Goal: Task Accomplishment & Management: Manage account settings

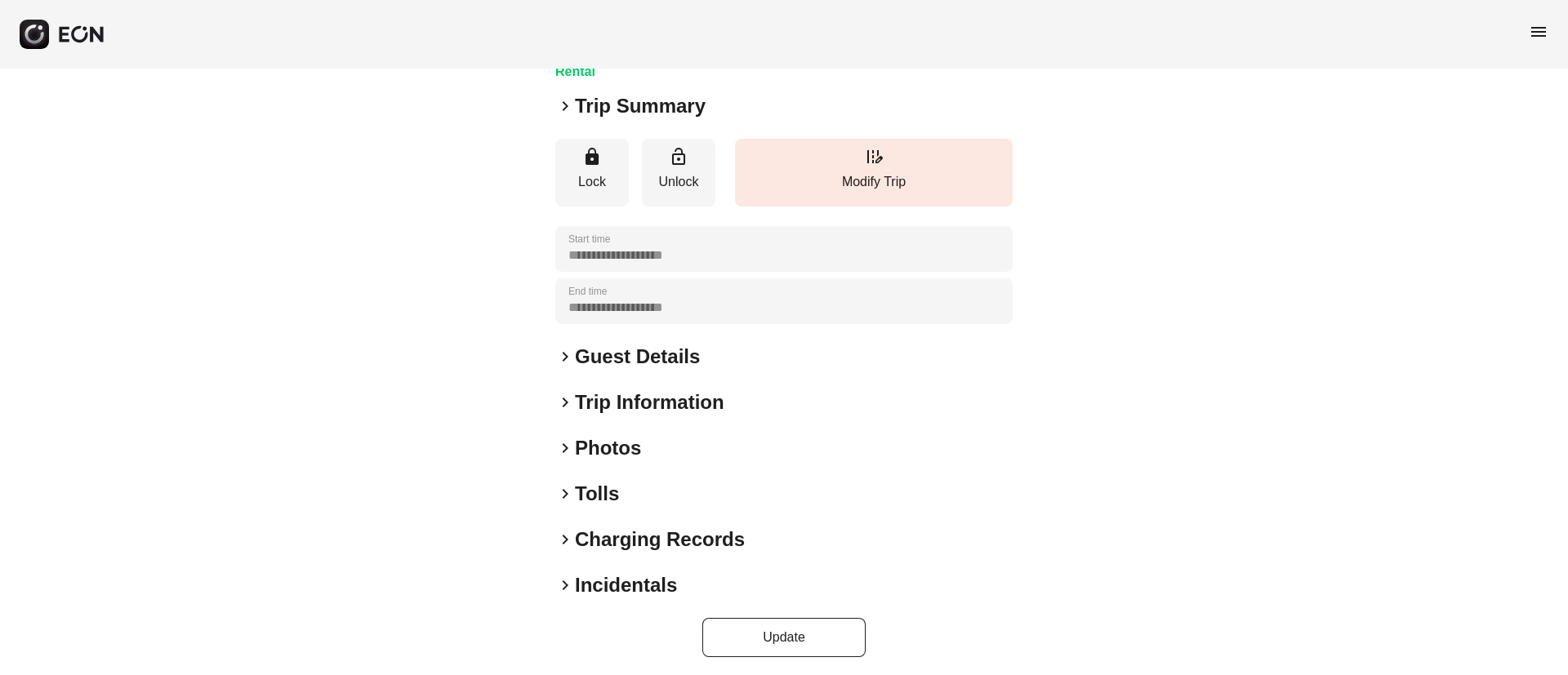
scroll to position [139, 0]
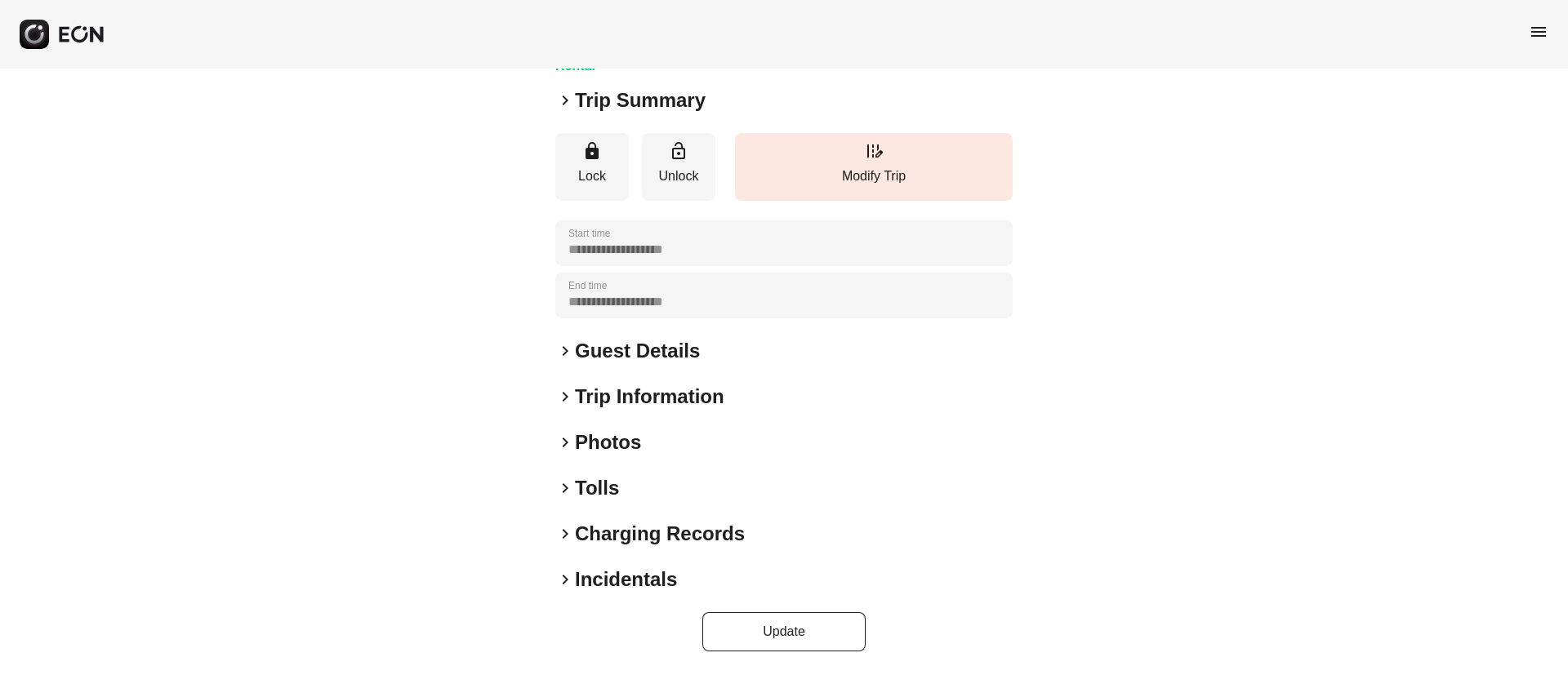
click at [613, 487] on h2 "Tolls" at bounding box center [596, 488] width 44 height 26
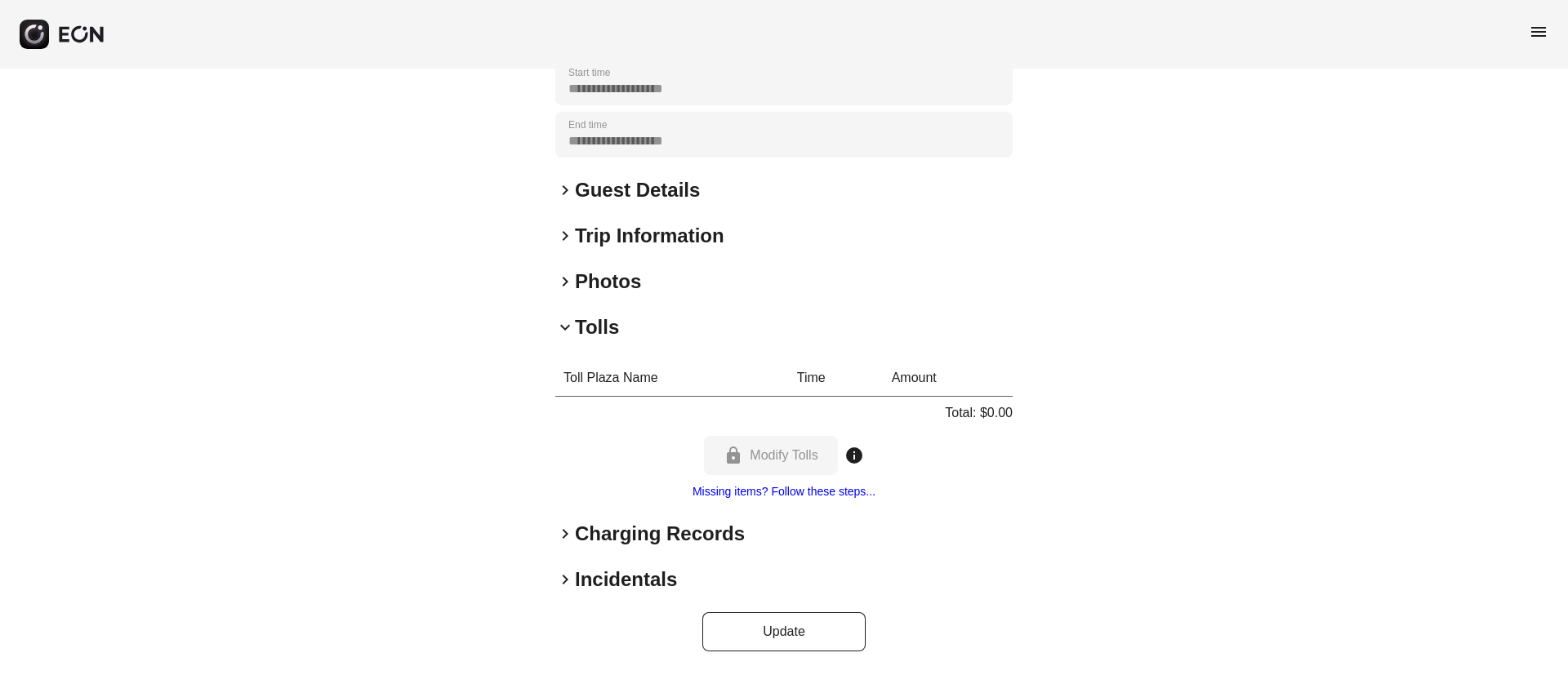
click at [632, 317] on div "keyboard_arrow_down Tolls" at bounding box center [784, 327] width 457 height 26
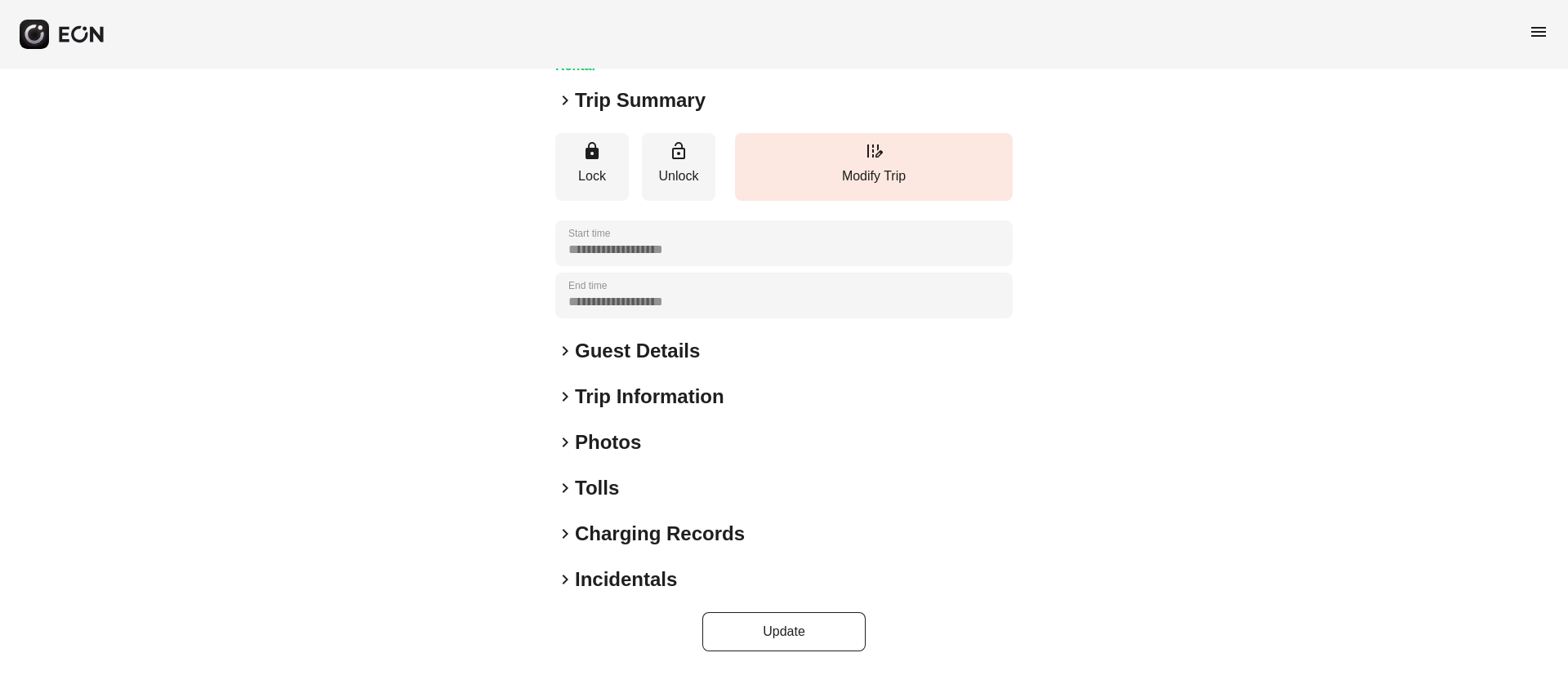
click at [625, 491] on div "keyboard_arrow_right Tolls" at bounding box center [784, 488] width 457 height 26
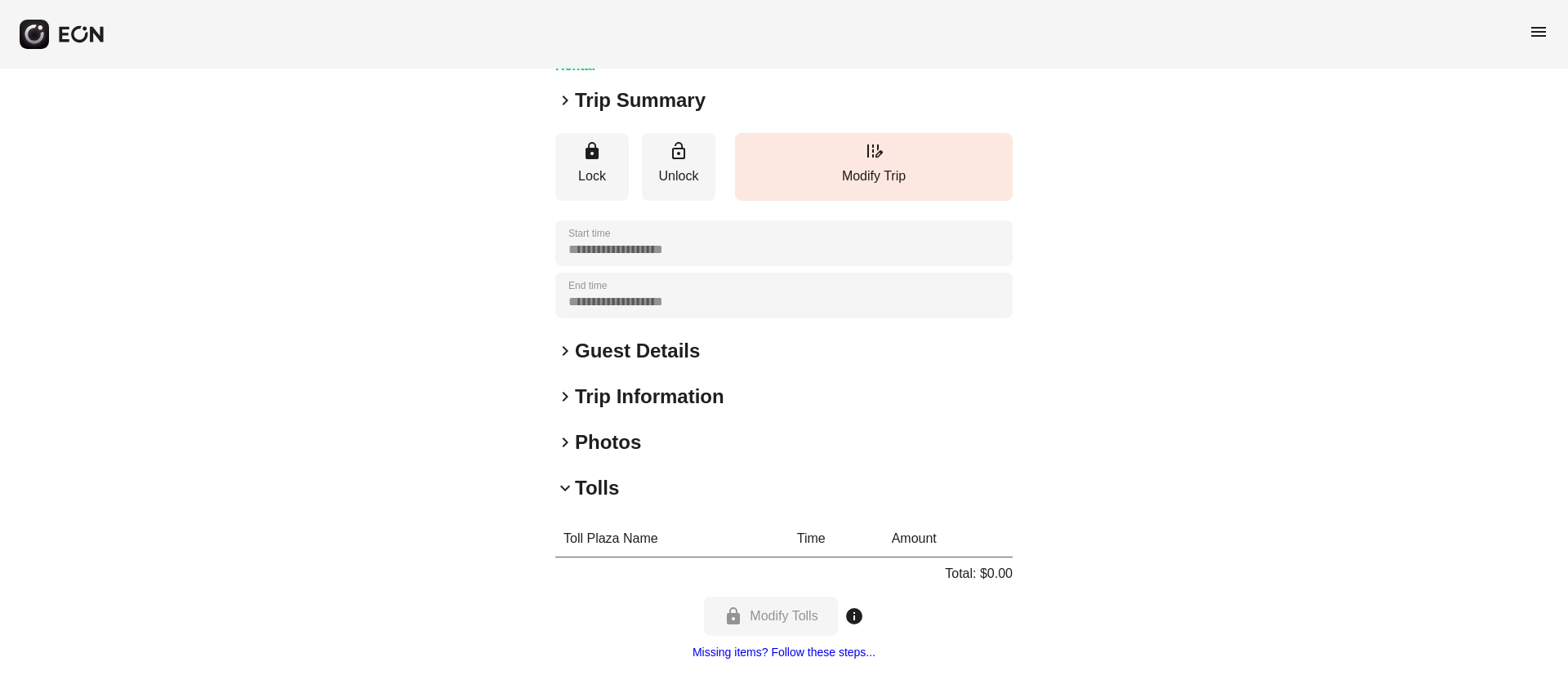
scroll to position [300, 0]
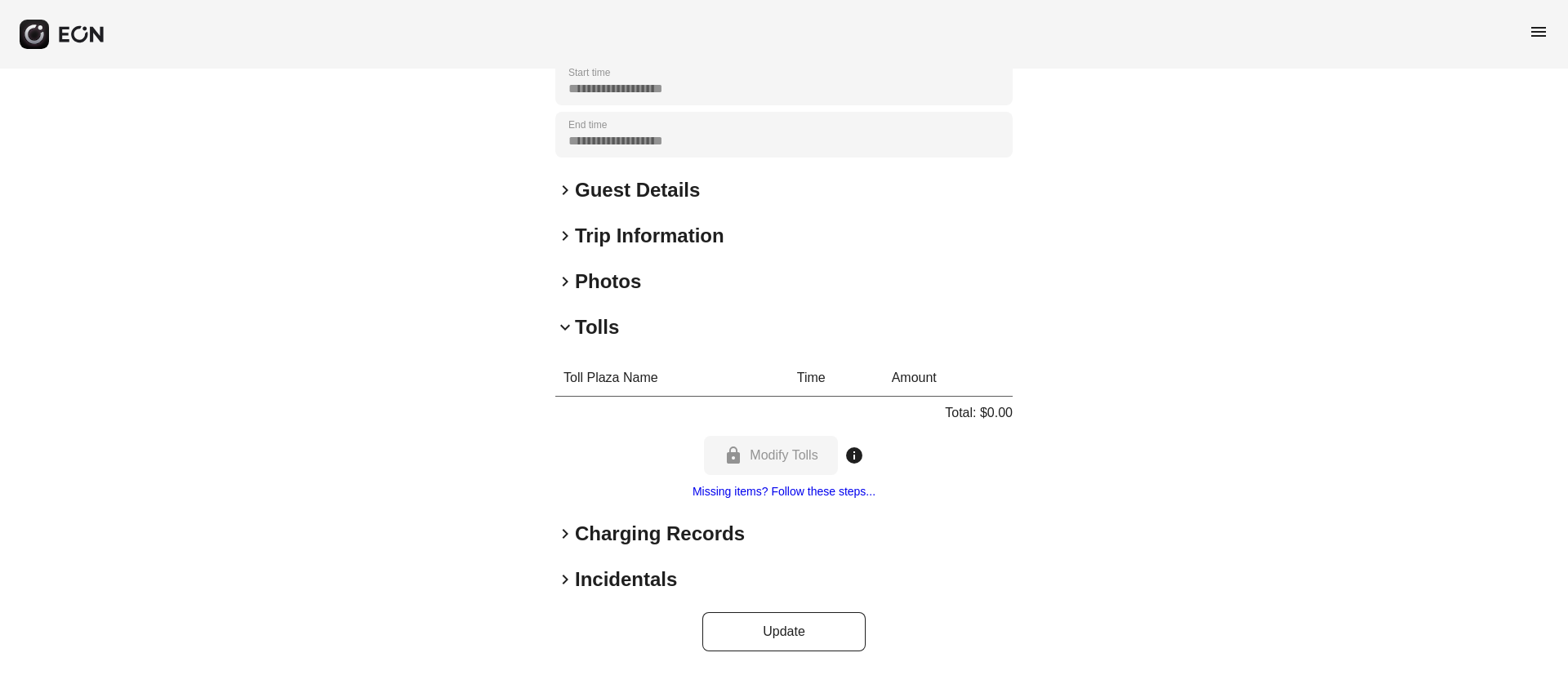
click at [647, 338] on div "keyboard_arrow_down Tolls" at bounding box center [784, 327] width 457 height 26
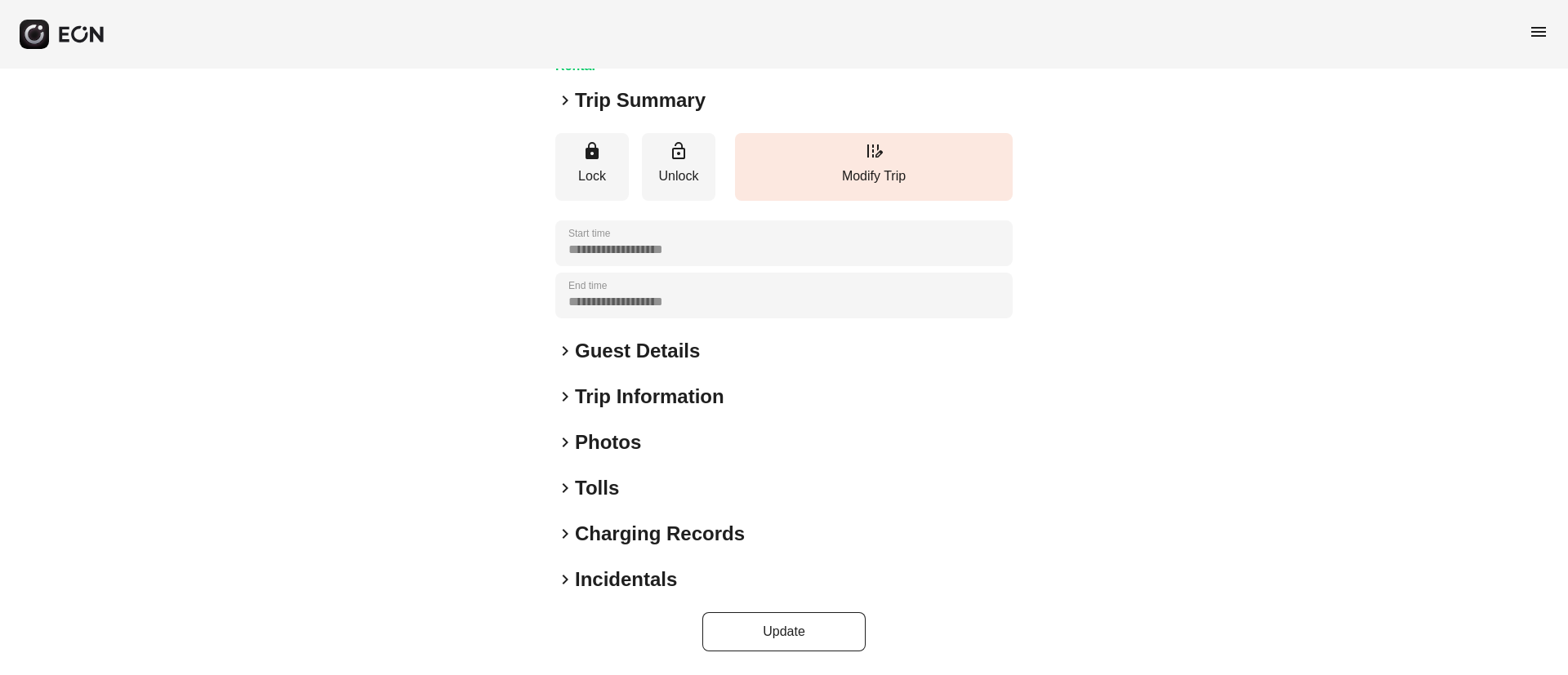
scroll to position [139, 0]
click at [633, 444] on h2 "Photos" at bounding box center [608, 443] width 66 height 26
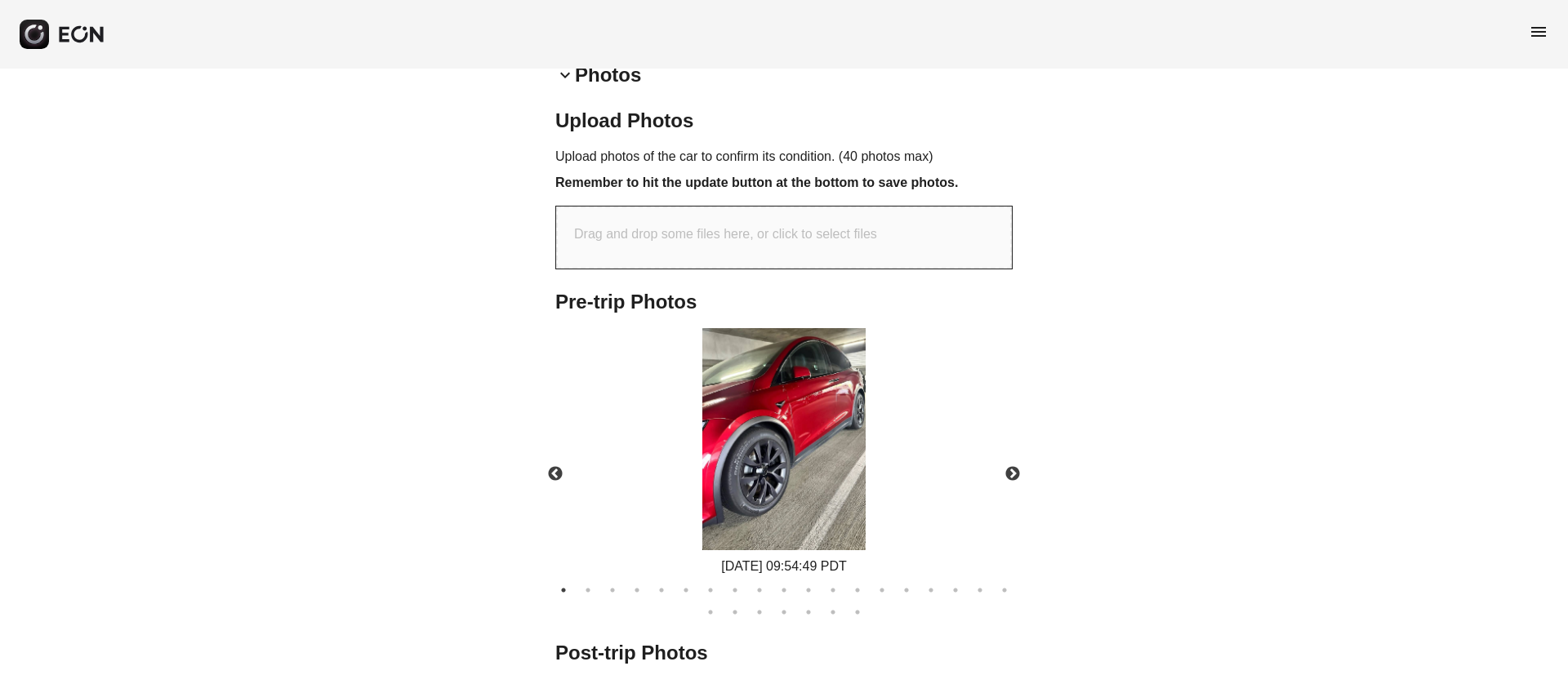
scroll to position [509, 0]
click at [819, 445] on img at bounding box center [784, 437] width 164 height 222
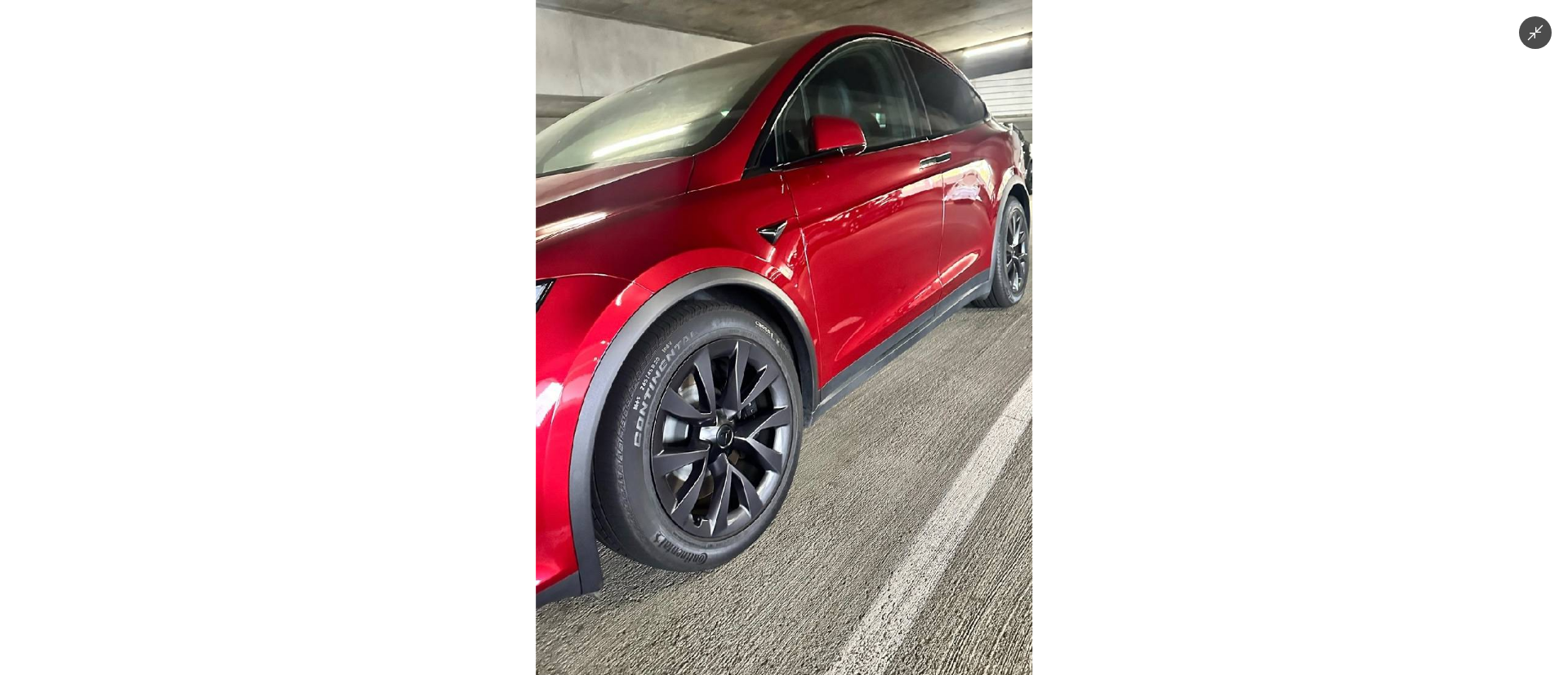
click at [819, 445] on img at bounding box center [784, 338] width 497 height 675
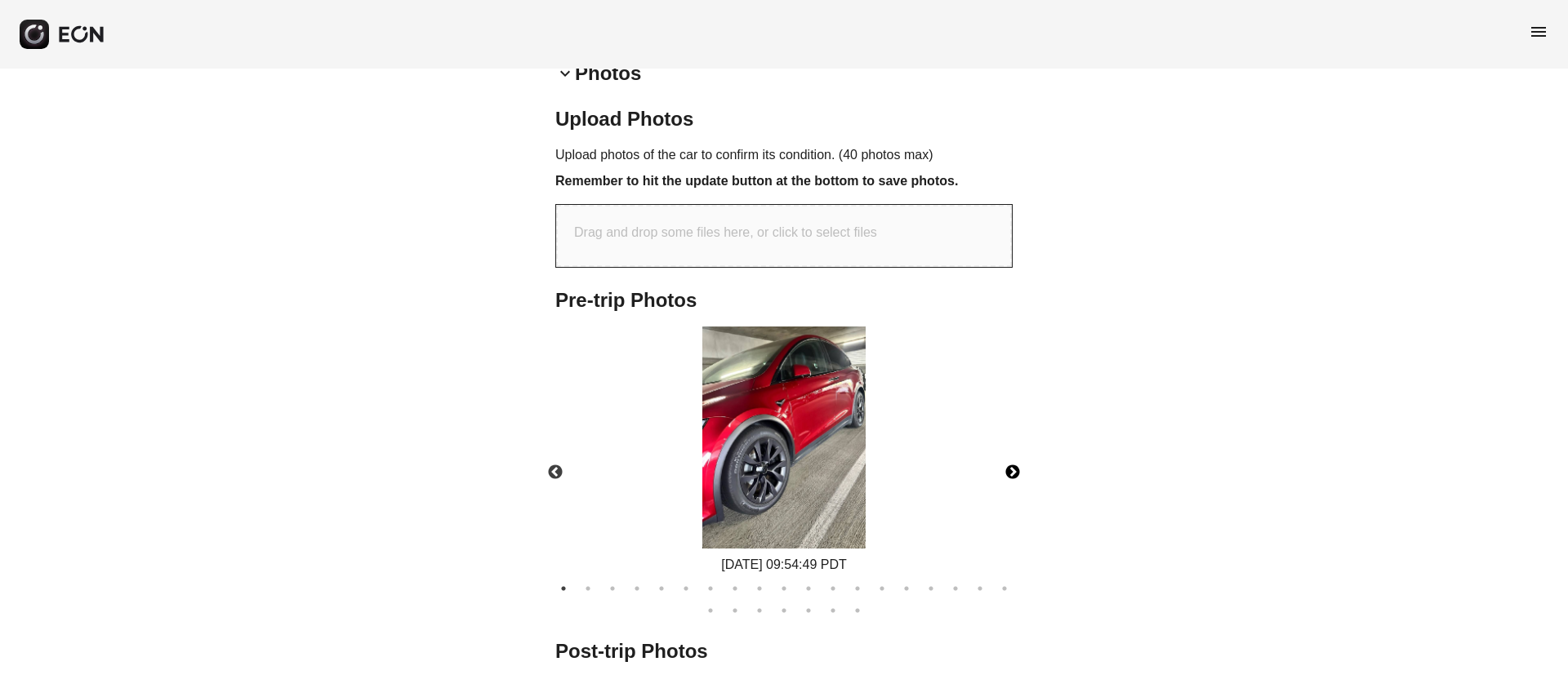
click at [1005, 474] on button "Next" at bounding box center [1012, 472] width 57 height 57
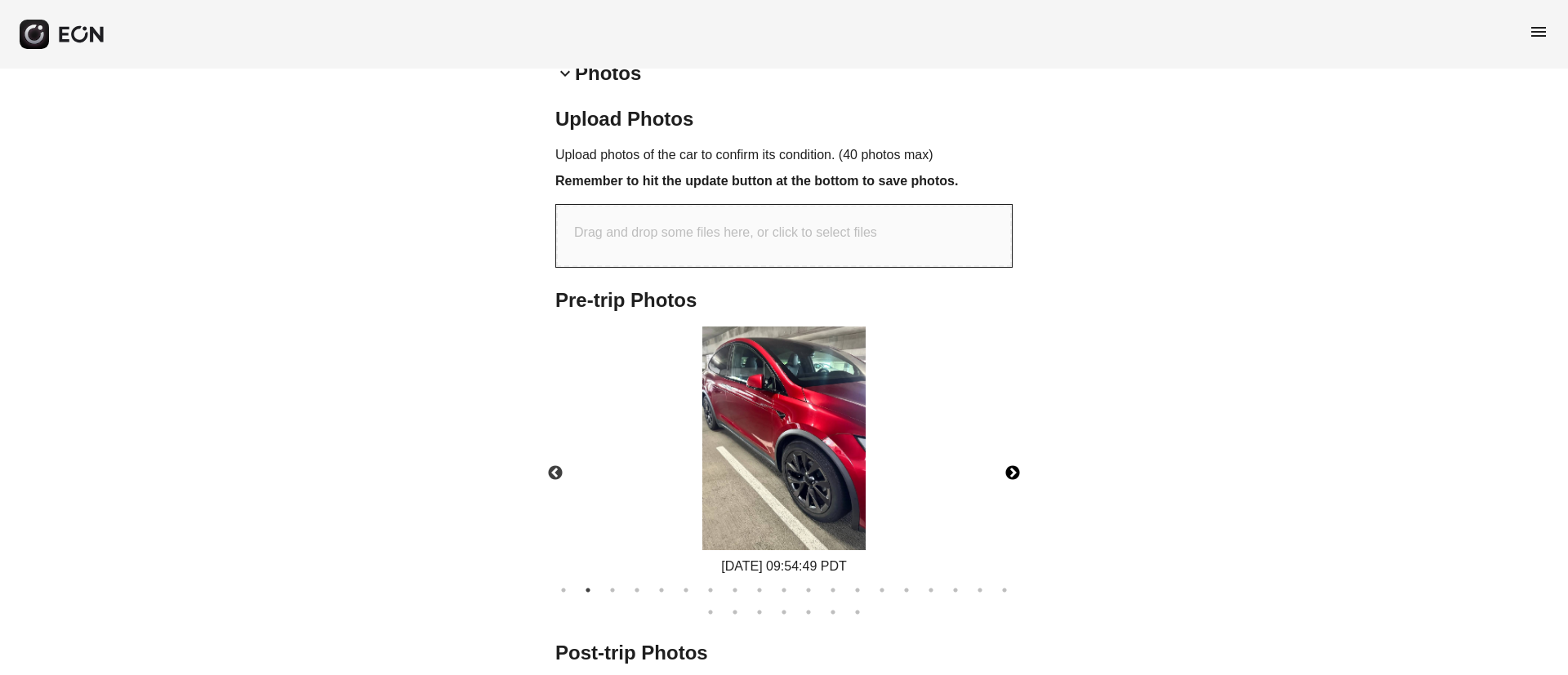
click at [1005, 474] on button "Next" at bounding box center [1012, 473] width 57 height 57
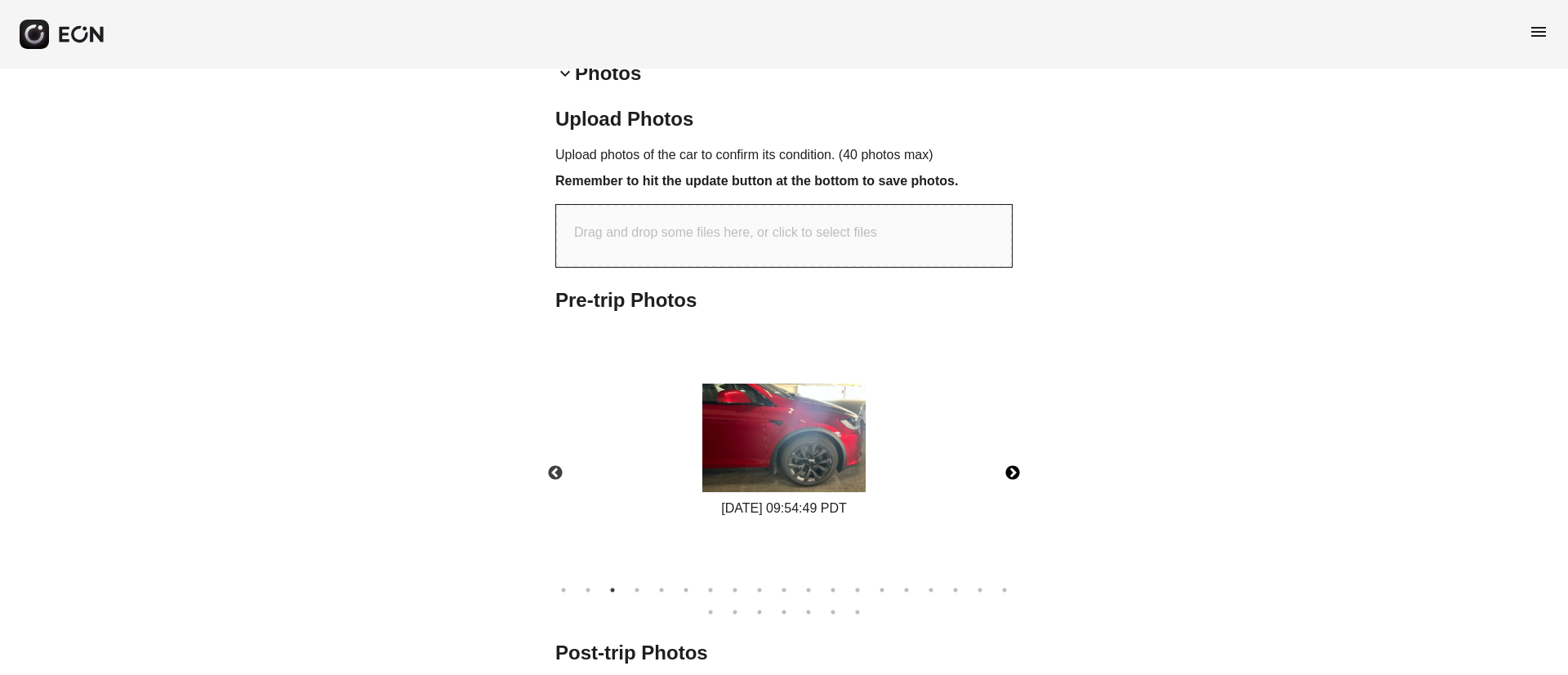
click at [1005, 474] on button "Next" at bounding box center [1012, 473] width 57 height 57
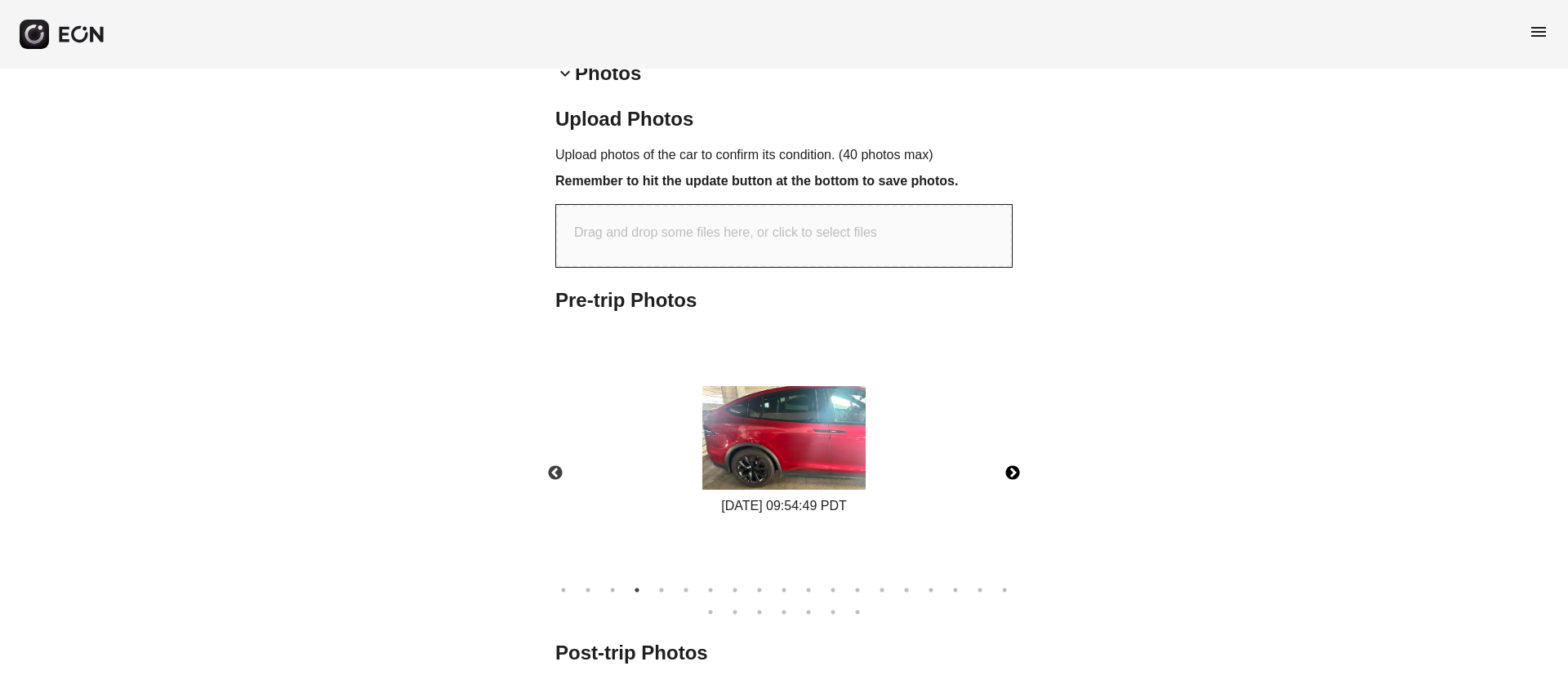
click at [1005, 474] on button "Next" at bounding box center [1012, 473] width 57 height 57
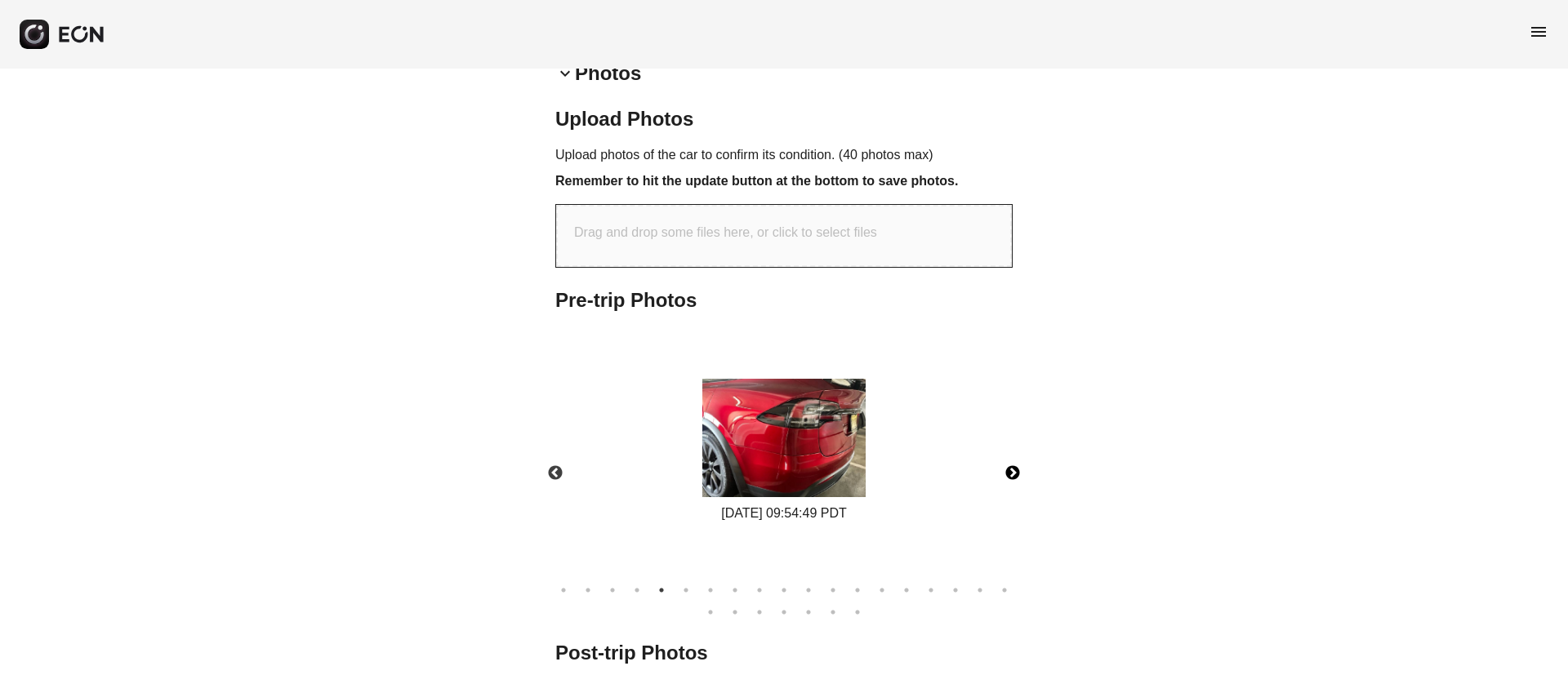
click at [1005, 474] on button "Next" at bounding box center [1012, 473] width 57 height 57
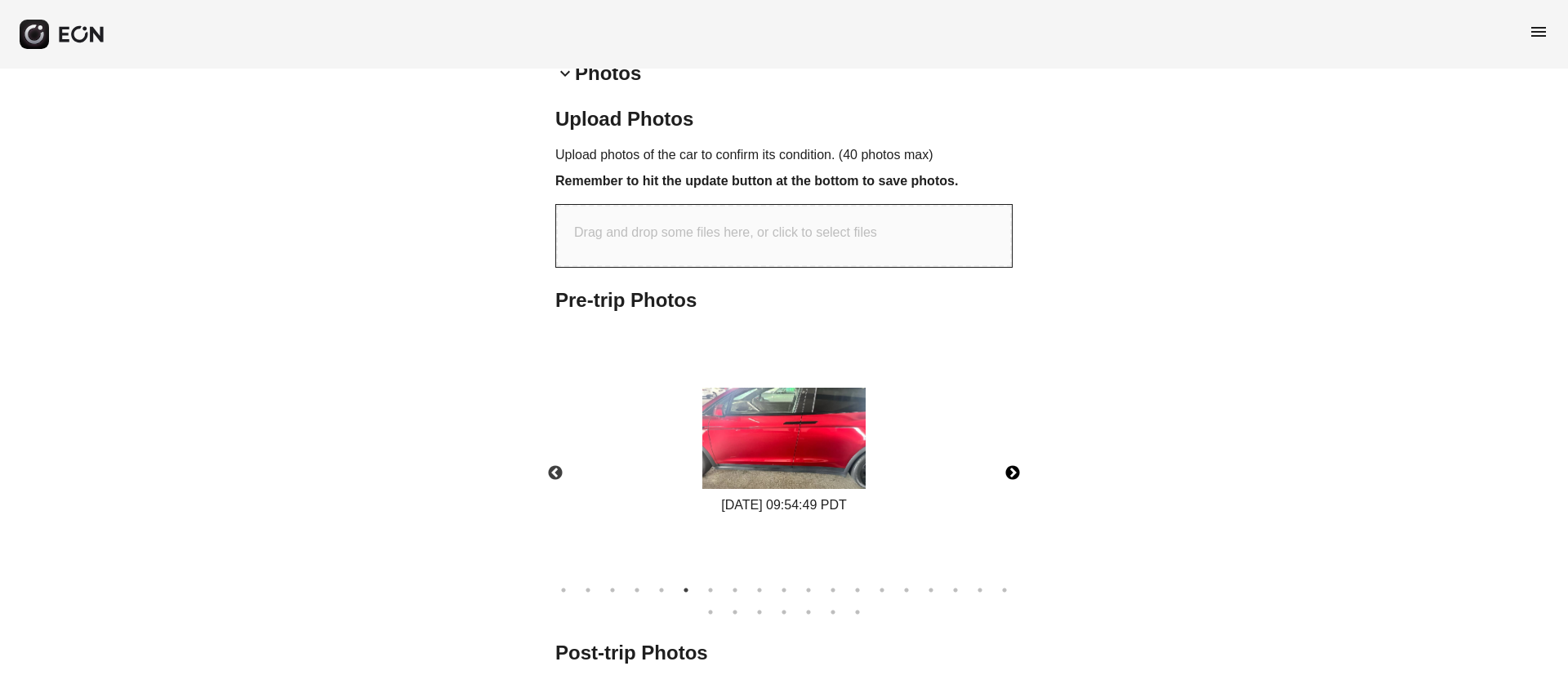
click at [1005, 474] on button "Next" at bounding box center [1012, 473] width 57 height 57
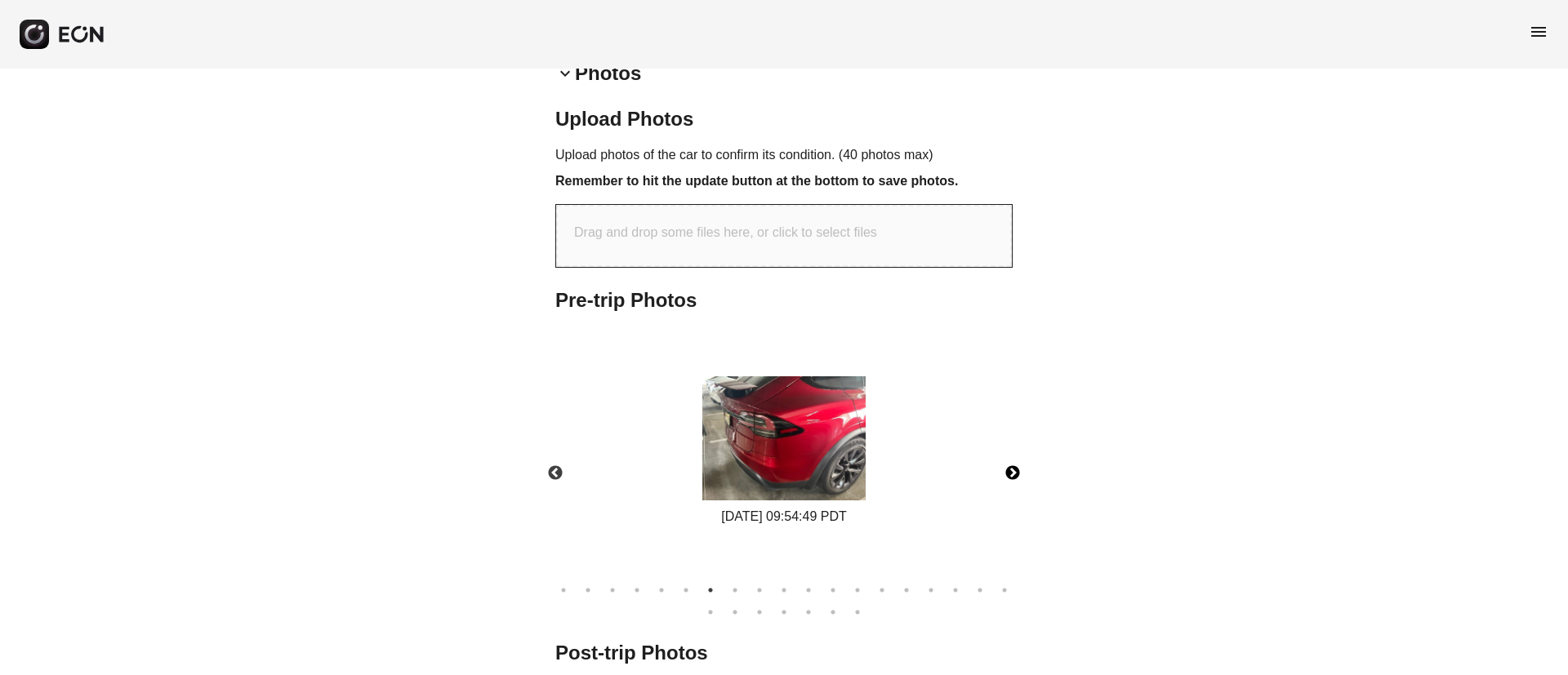
click at [1005, 474] on button "Next" at bounding box center [1012, 473] width 57 height 57
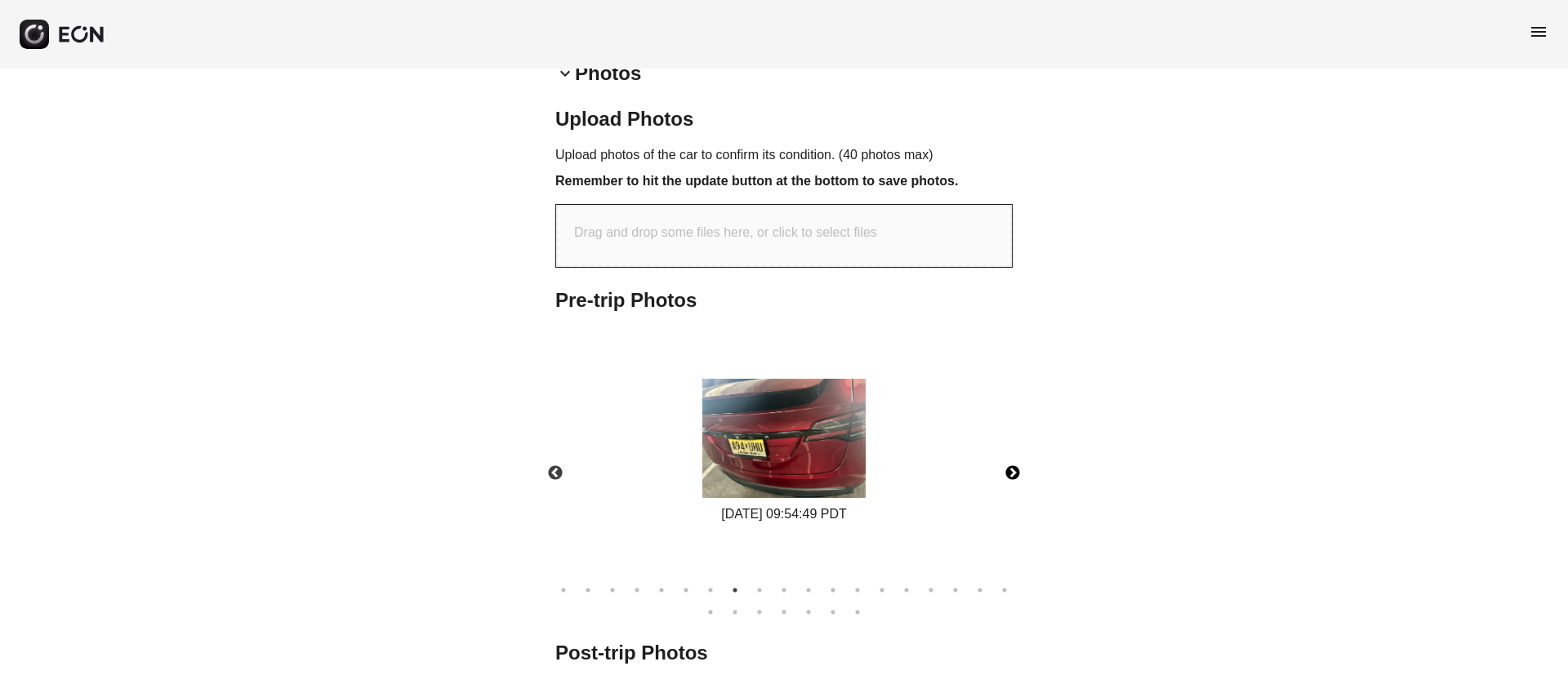
click at [1005, 474] on button "Next" at bounding box center [1012, 473] width 57 height 57
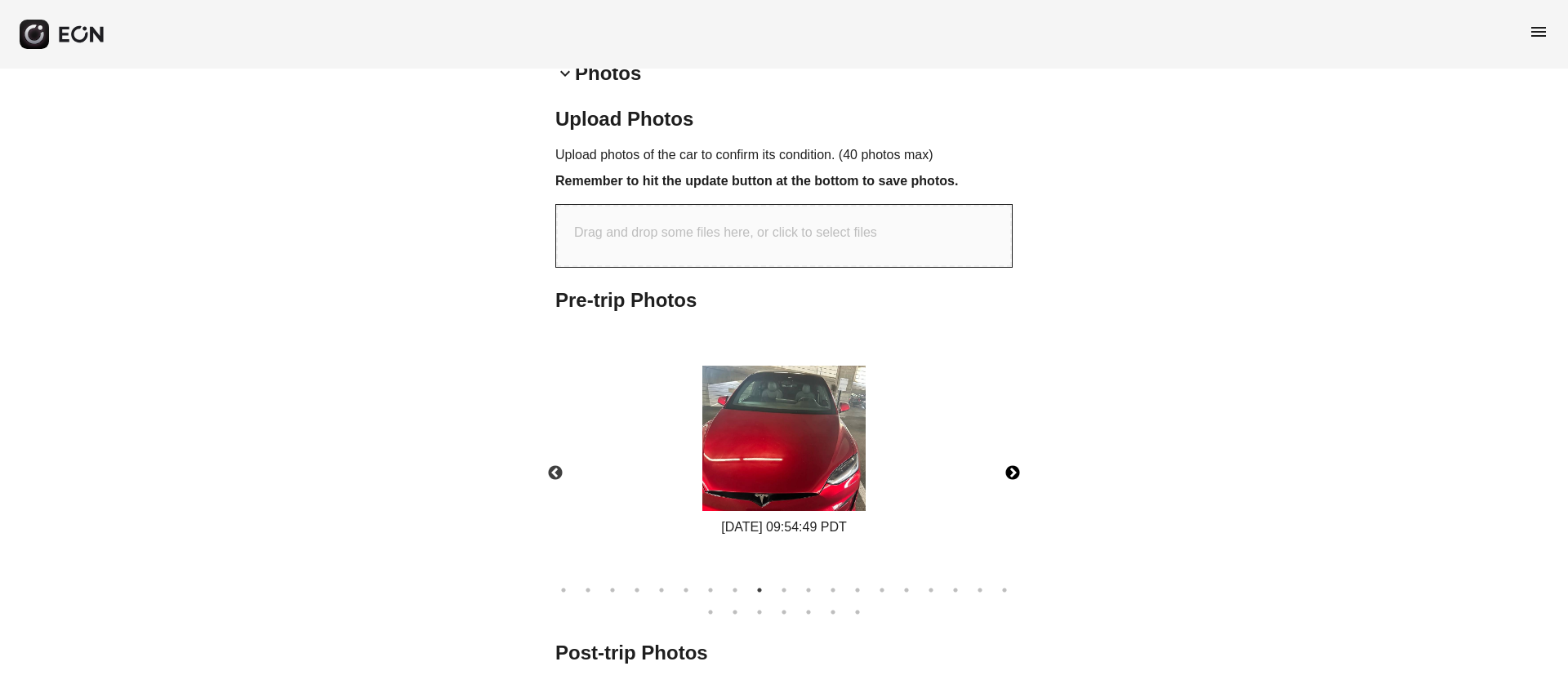
click at [1005, 474] on button "Next" at bounding box center [1012, 473] width 57 height 57
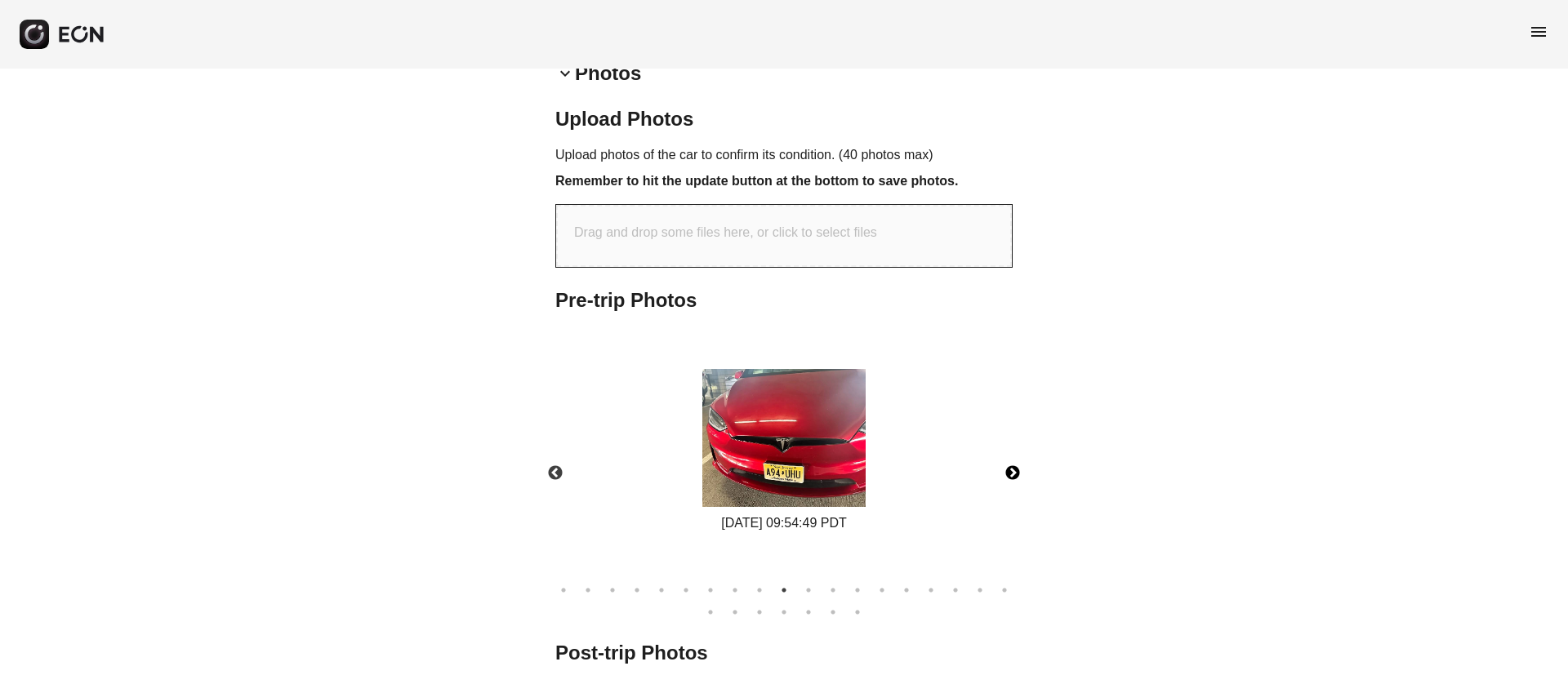
click at [1005, 474] on button "Next" at bounding box center [1012, 473] width 57 height 57
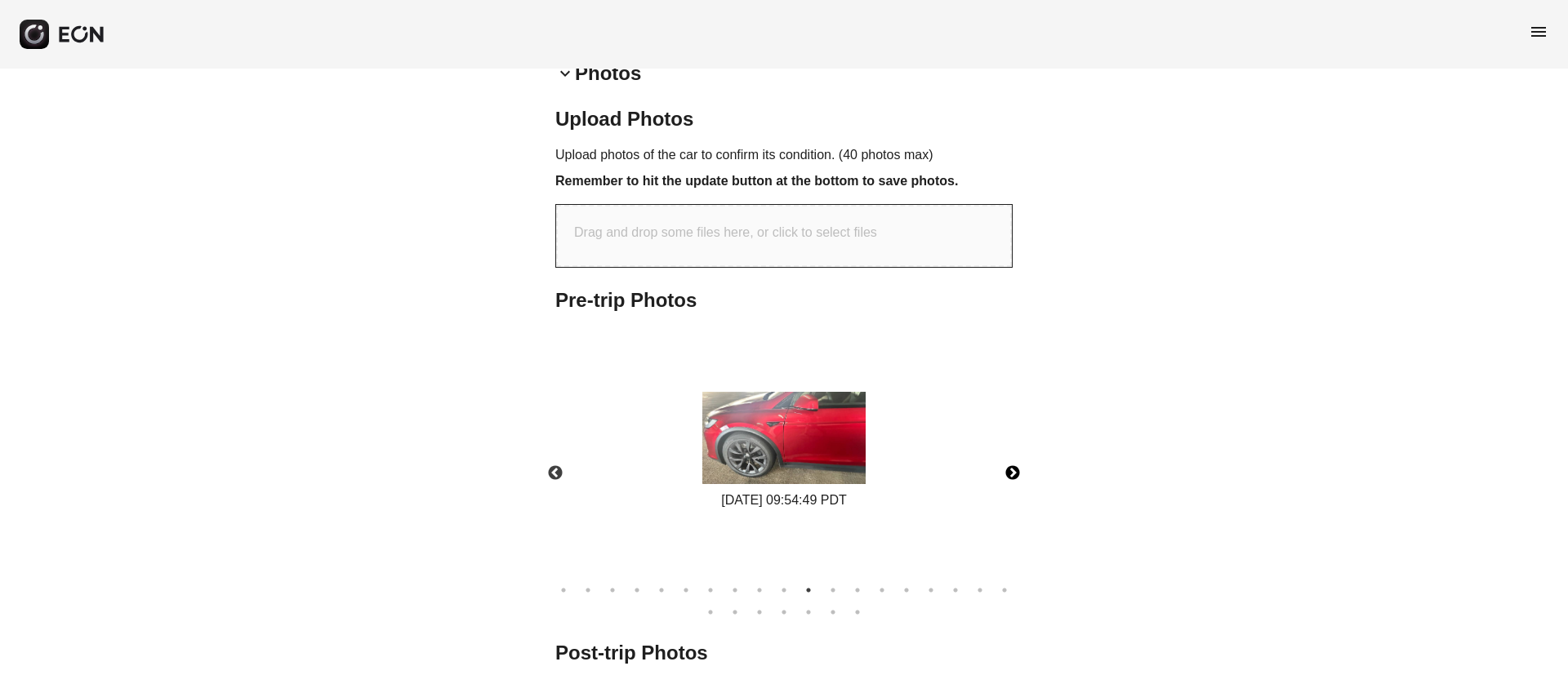
click at [1005, 474] on button "Next" at bounding box center [1012, 473] width 57 height 57
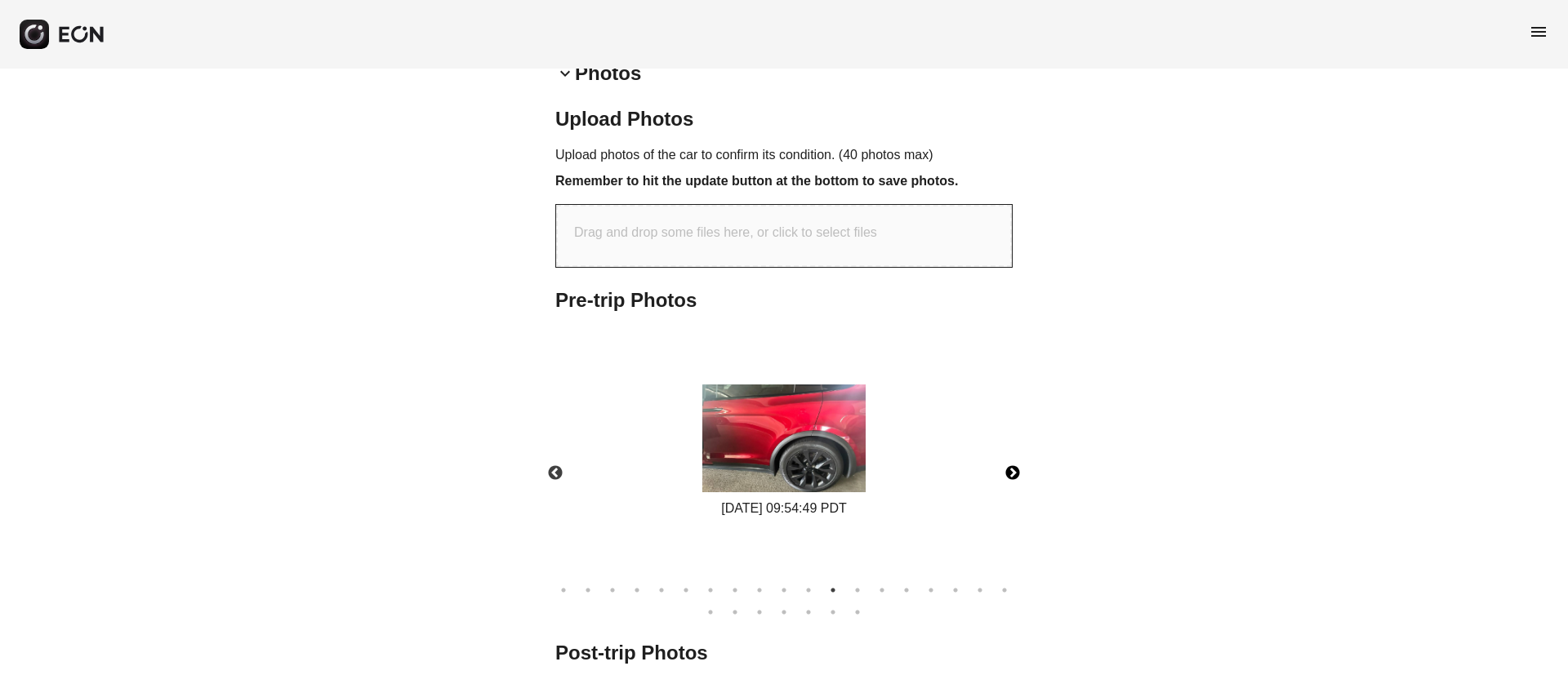
click at [1005, 474] on button "Next" at bounding box center [1012, 473] width 57 height 57
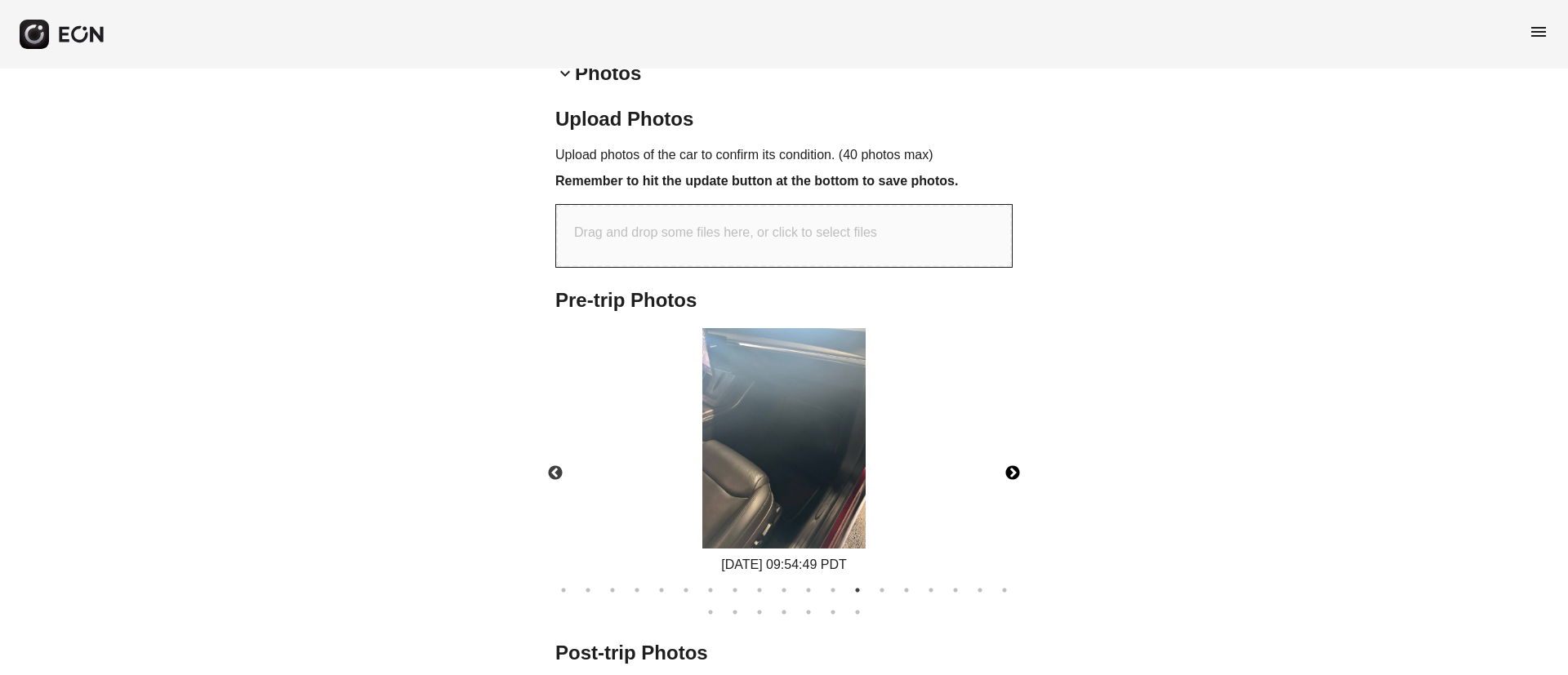
click at [1005, 474] on button "Next" at bounding box center [1012, 473] width 57 height 57
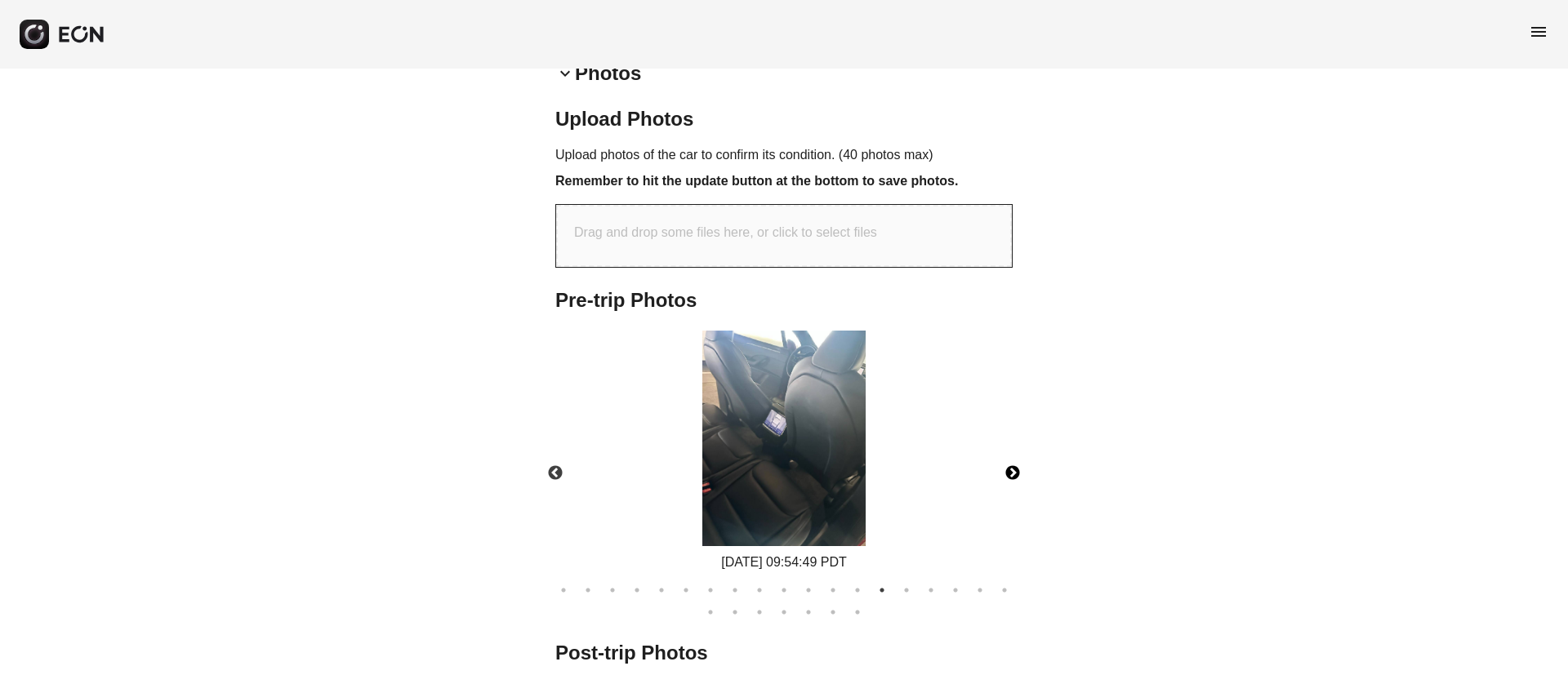
click at [1005, 474] on button "Next" at bounding box center [1012, 473] width 57 height 57
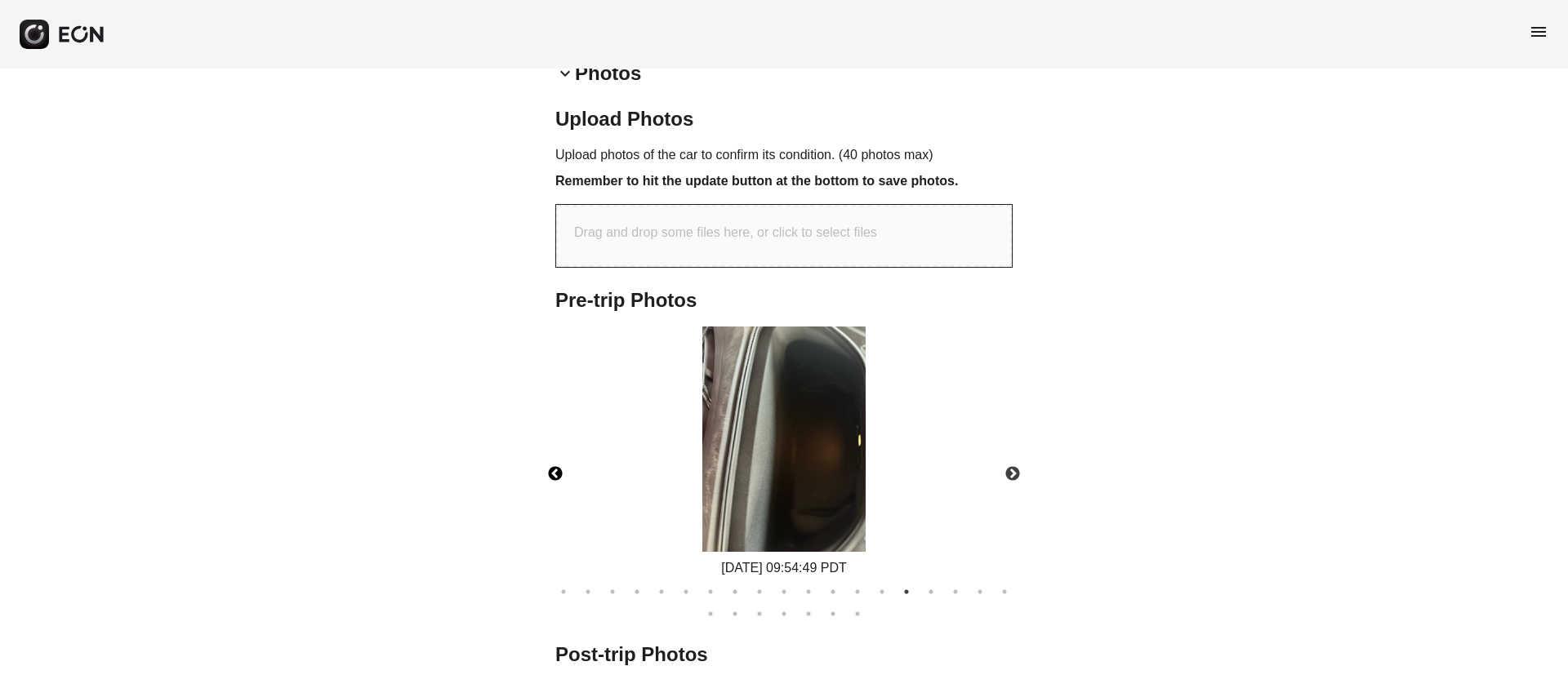
click at [548, 458] on button "Previous" at bounding box center [555, 474] width 57 height 57
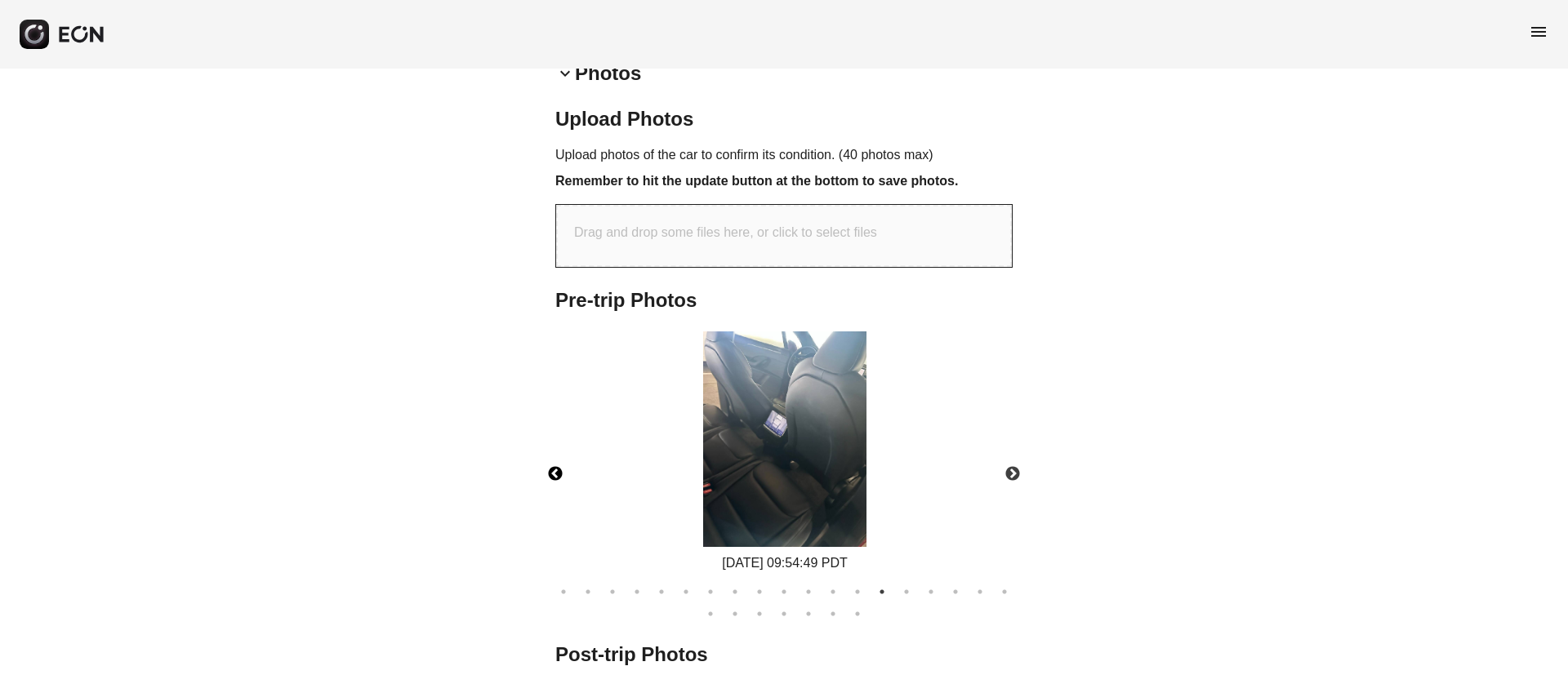
click at [794, 456] on img at bounding box center [784, 438] width 164 height 215
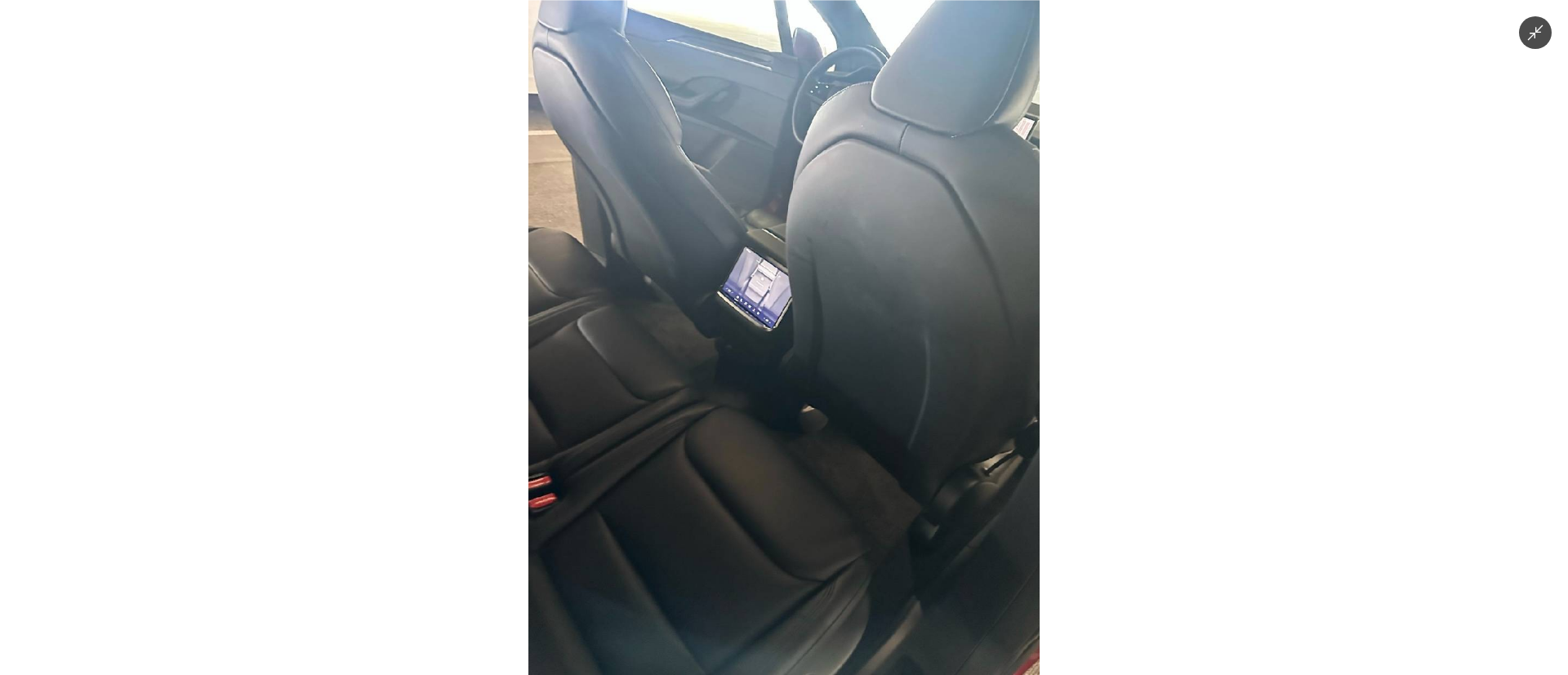
click at [777, 433] on img at bounding box center [784, 338] width 511 height 675
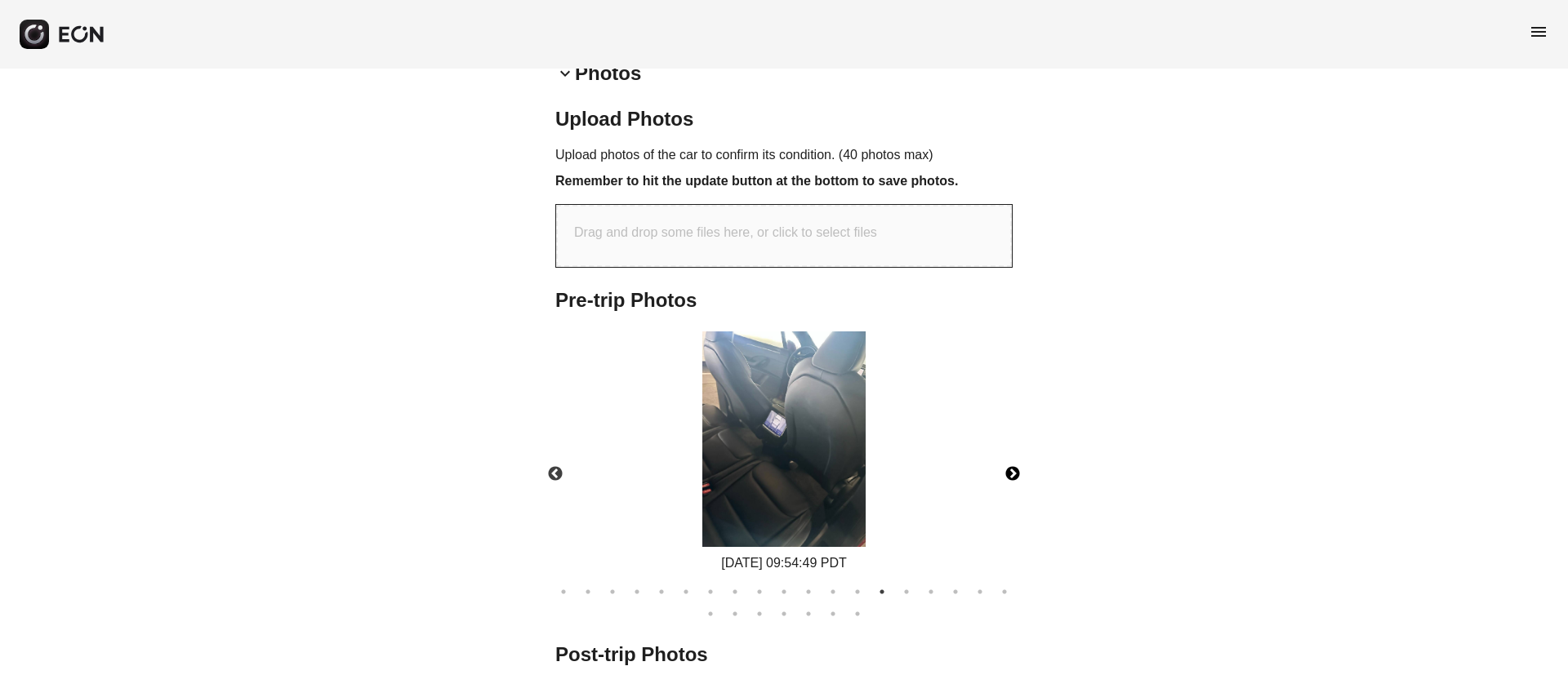
click at [1019, 467] on button "Next" at bounding box center [1012, 474] width 57 height 57
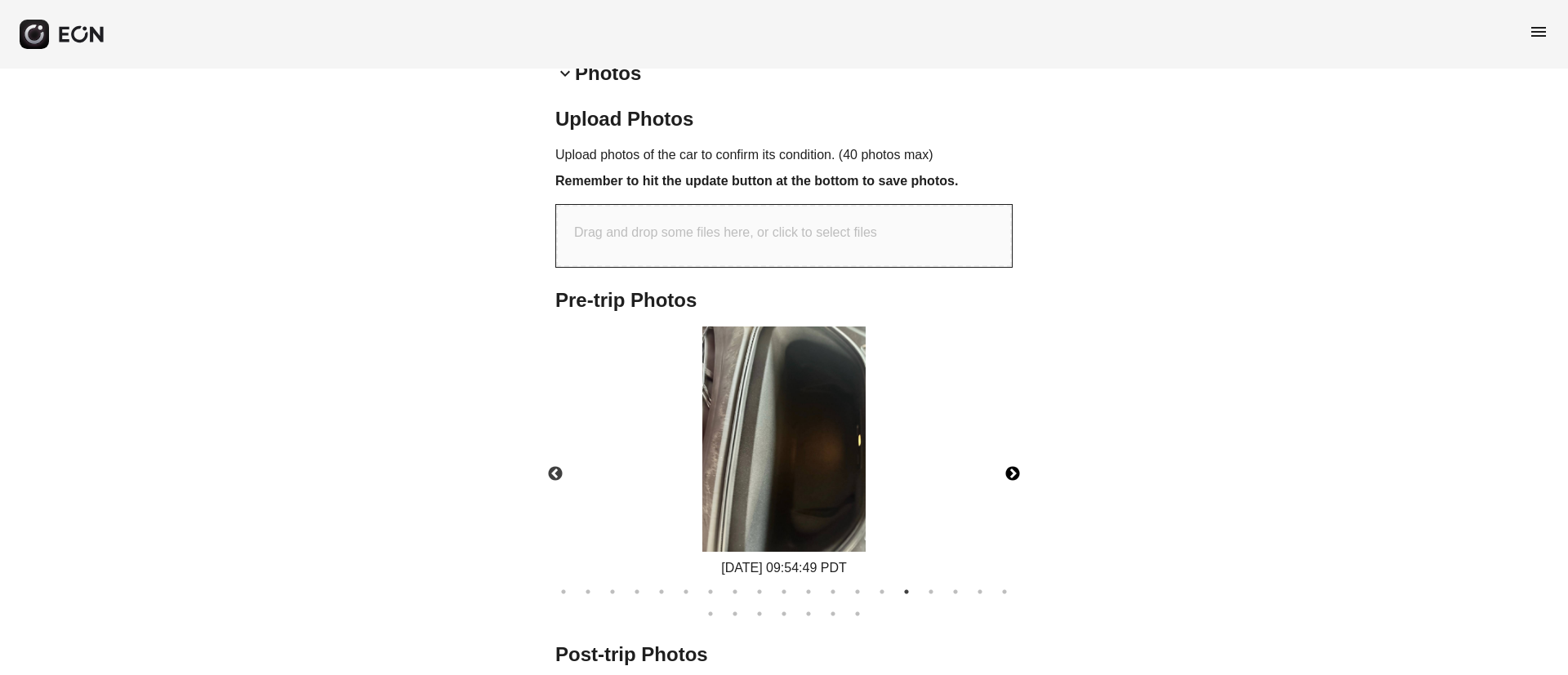
click at [1009, 471] on button "Next" at bounding box center [1012, 474] width 57 height 57
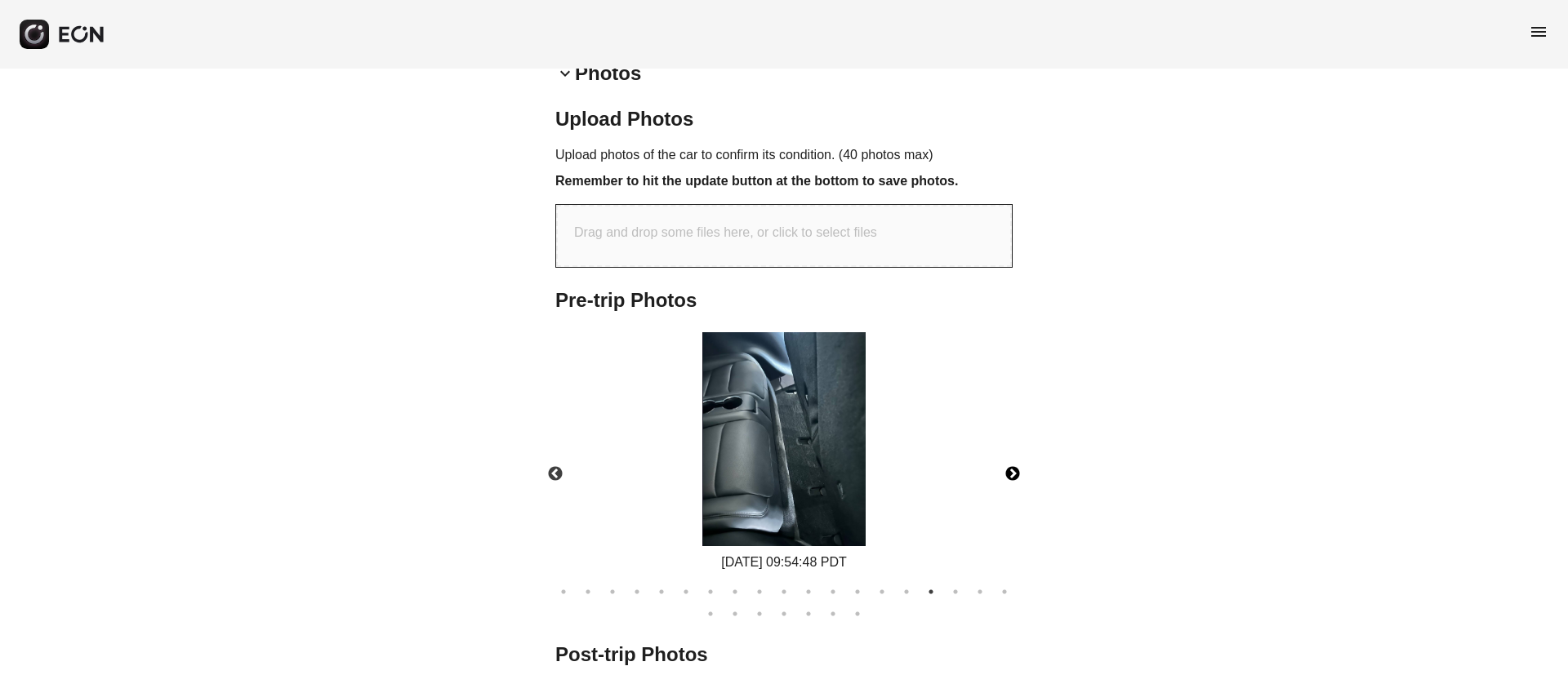
click at [706, 455] on img at bounding box center [784, 438] width 164 height 213
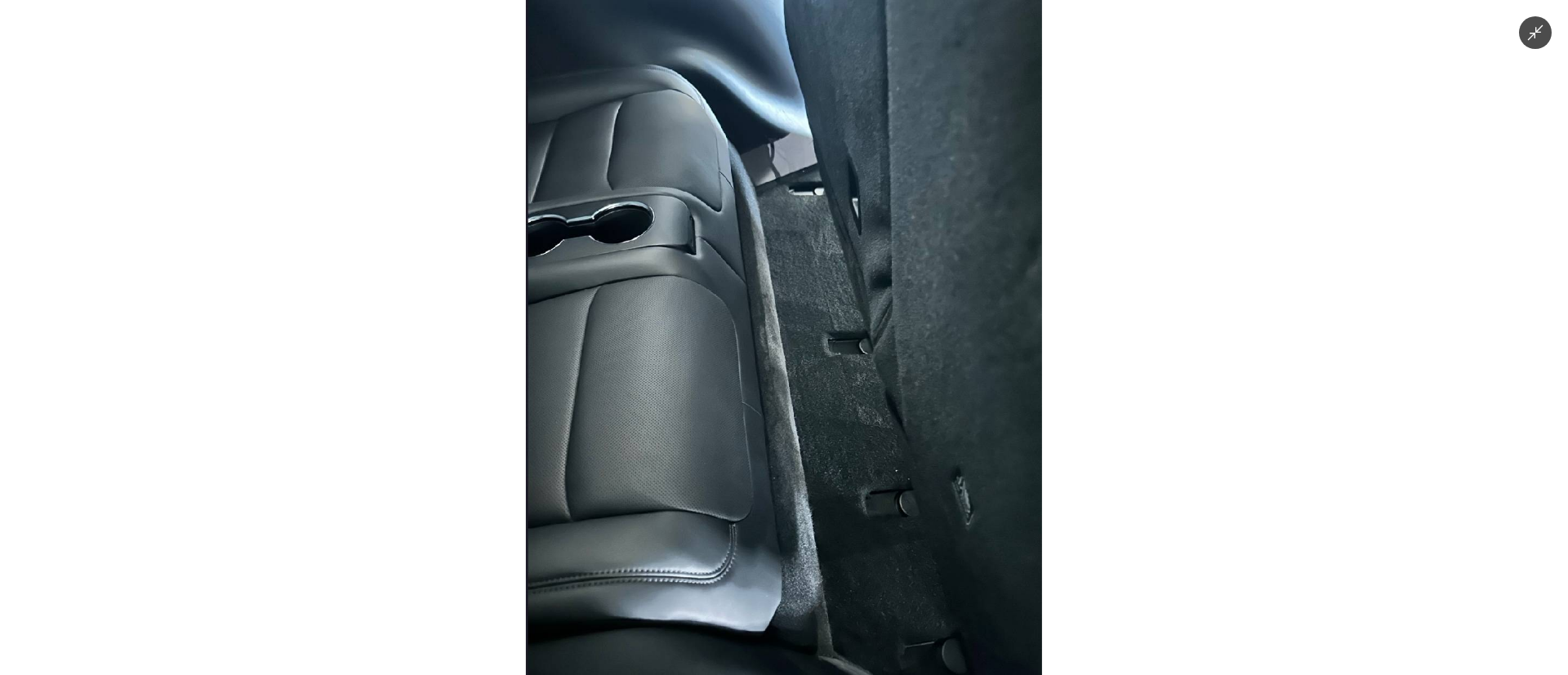
click at [760, 446] on img at bounding box center [784, 338] width 516 height 675
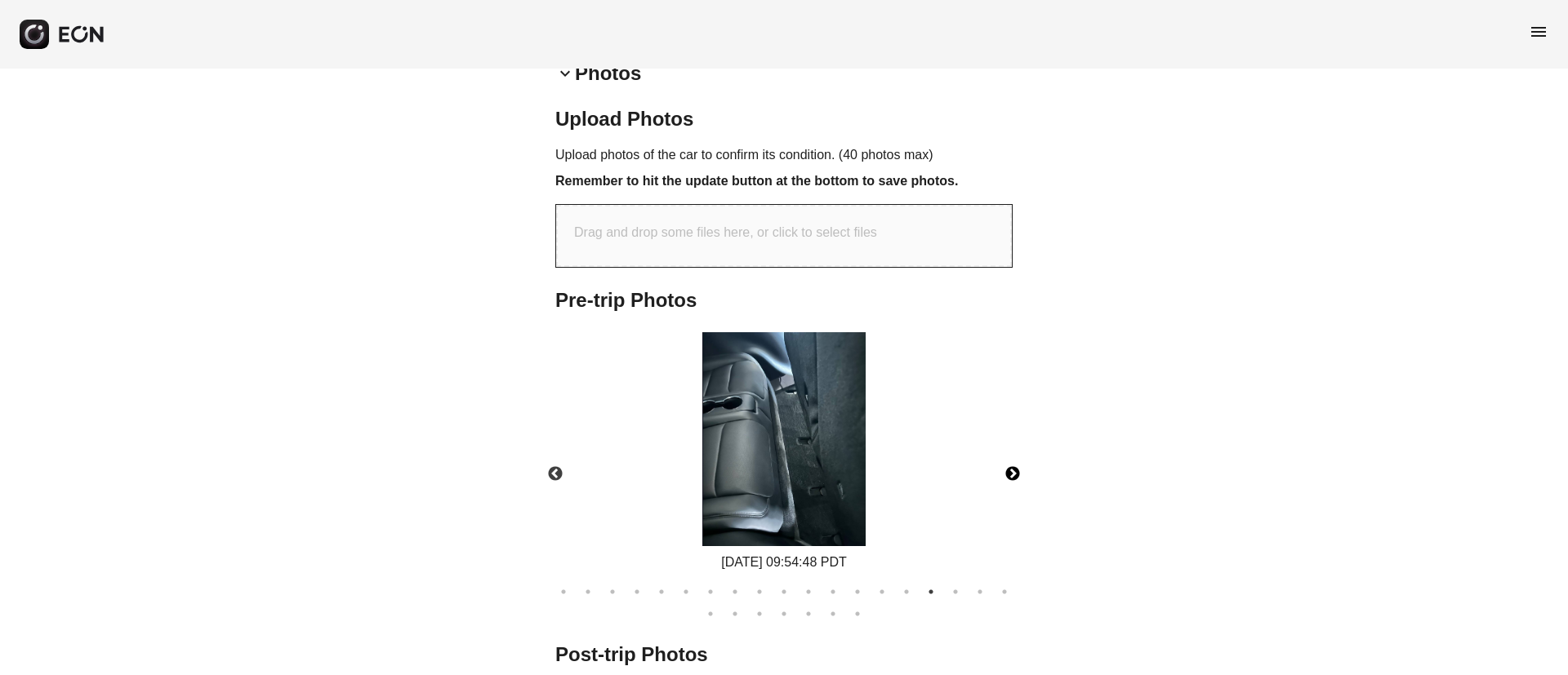
click at [1015, 477] on button "Next" at bounding box center [1012, 474] width 57 height 57
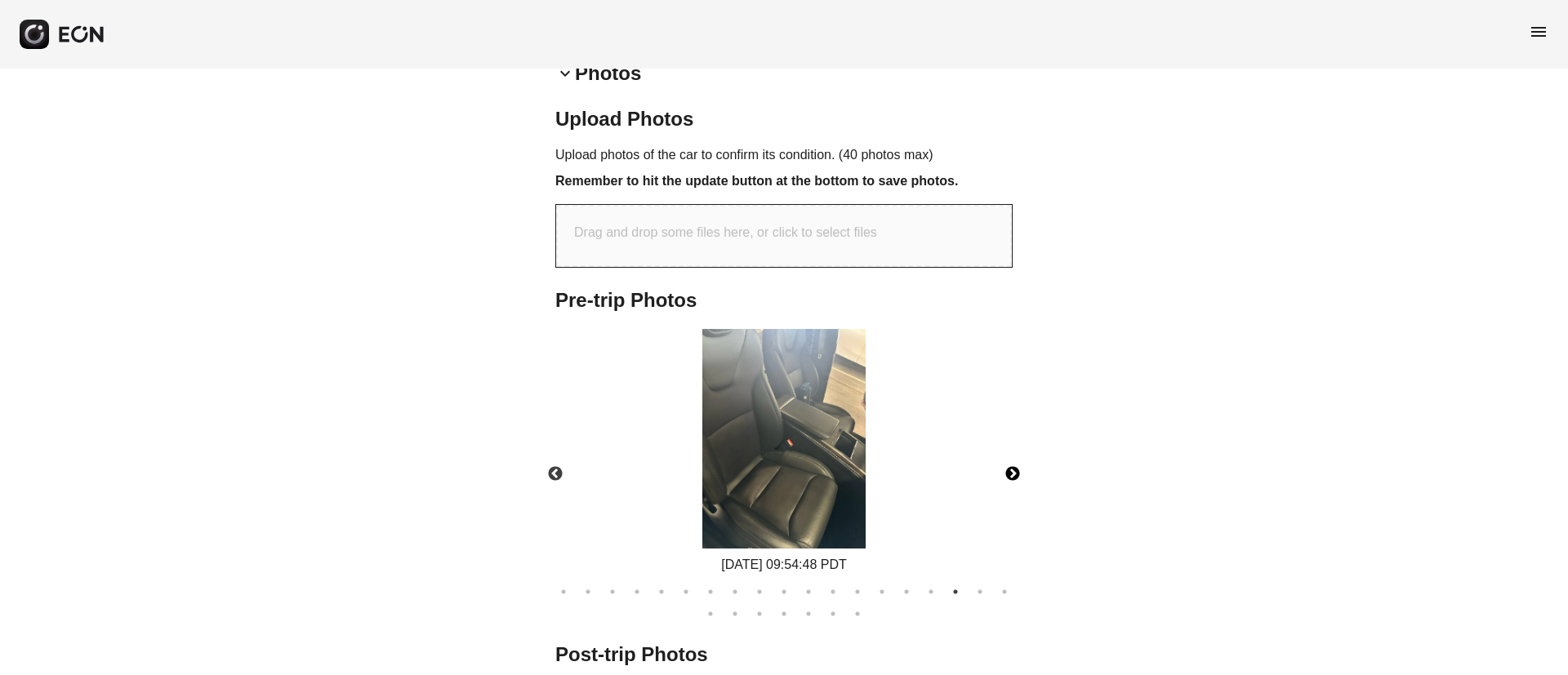
click at [1015, 477] on button "Next" at bounding box center [1012, 474] width 57 height 57
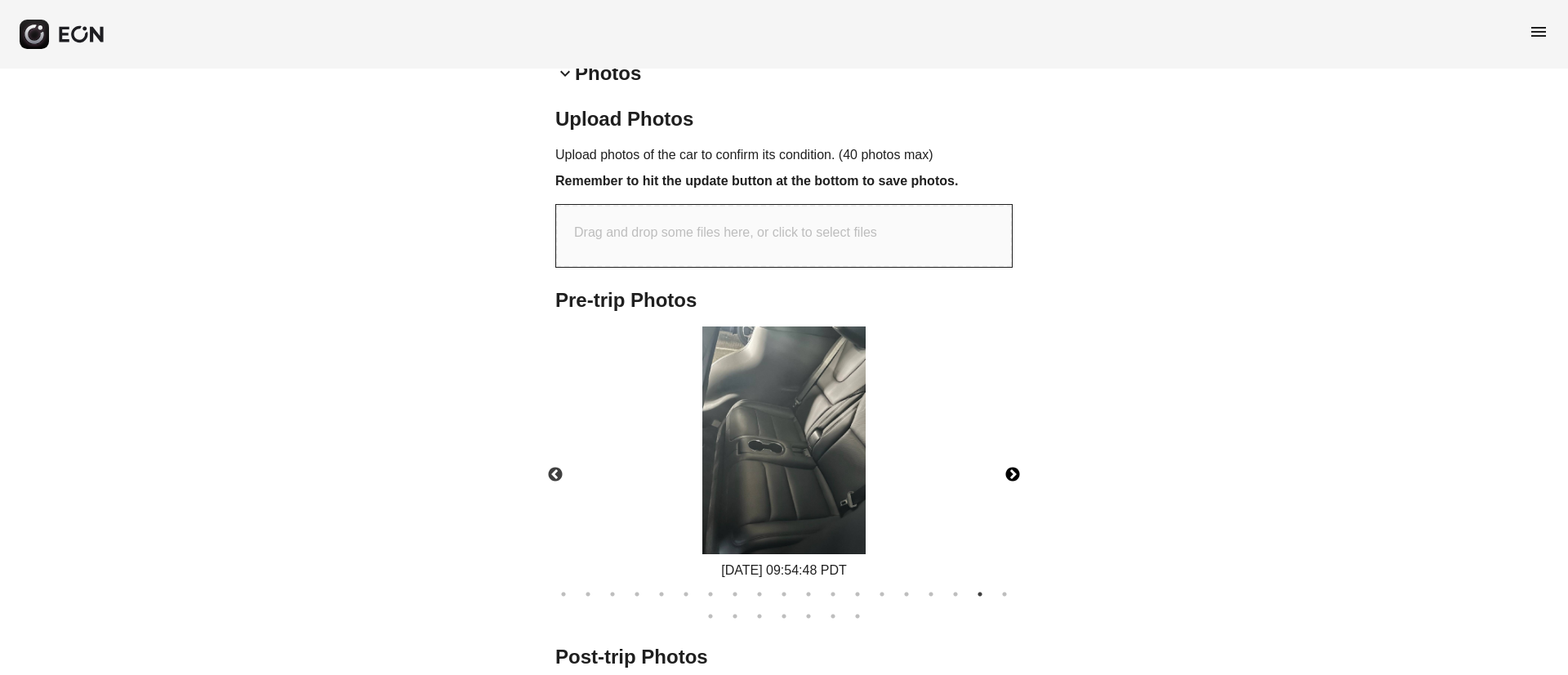
click at [1015, 477] on button "Next" at bounding box center [1012, 475] width 57 height 57
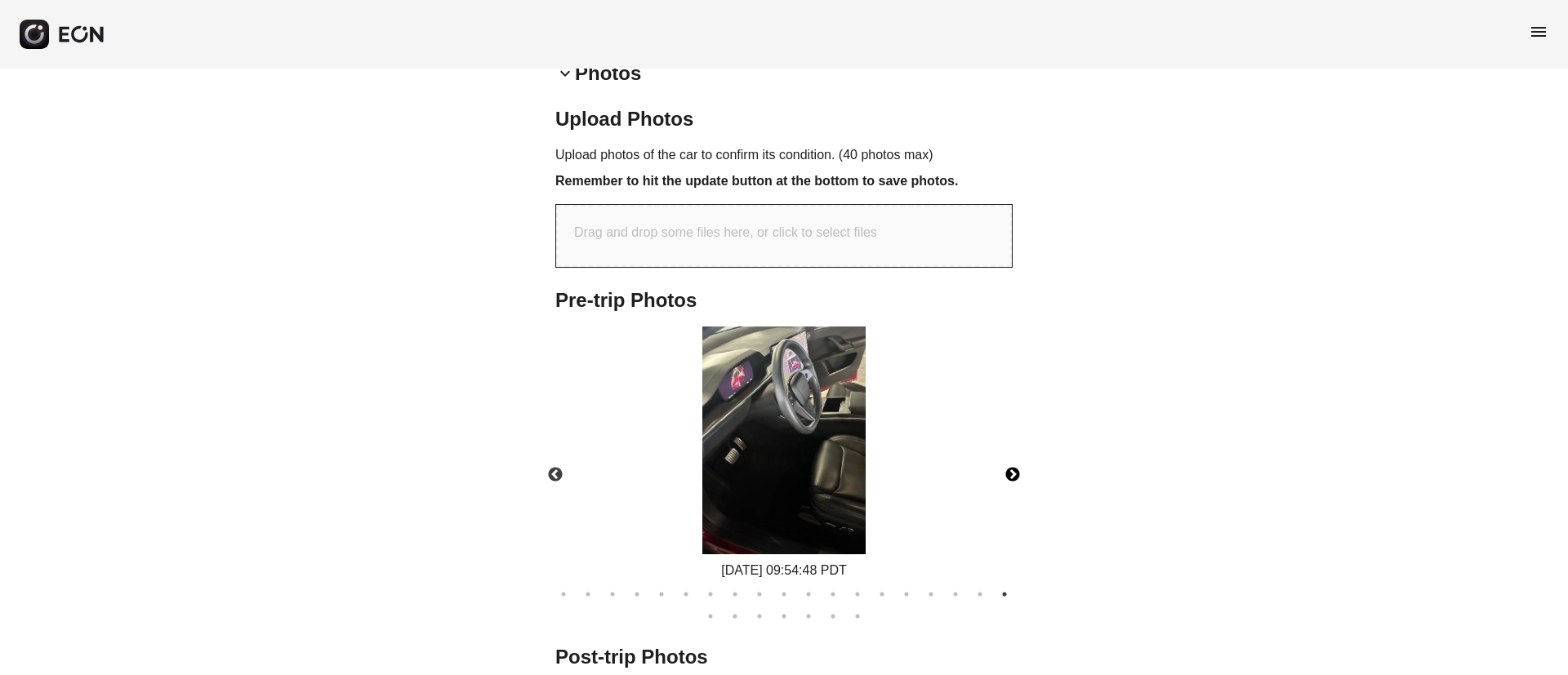
click at [816, 436] on img at bounding box center [784, 439] width 164 height 227
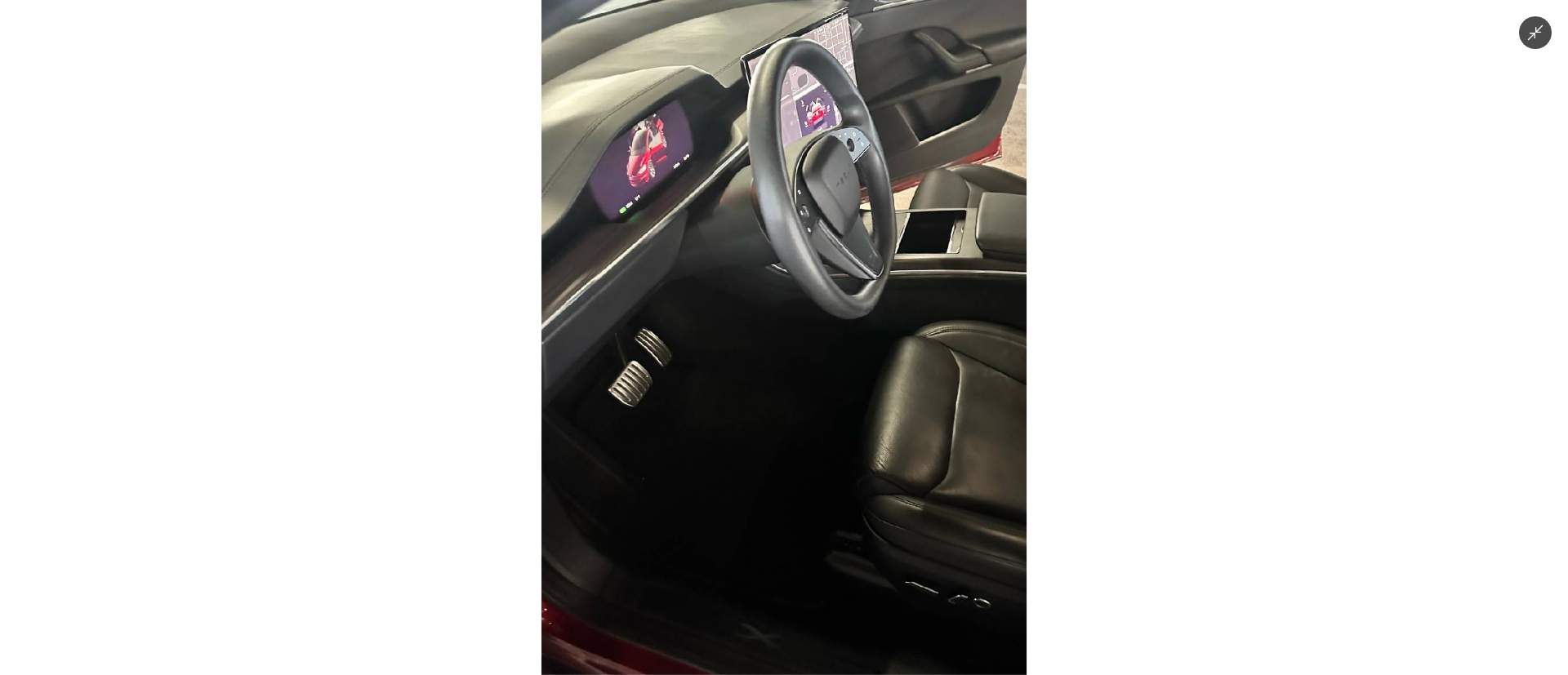
click at [816, 436] on img at bounding box center [784, 338] width 485 height 675
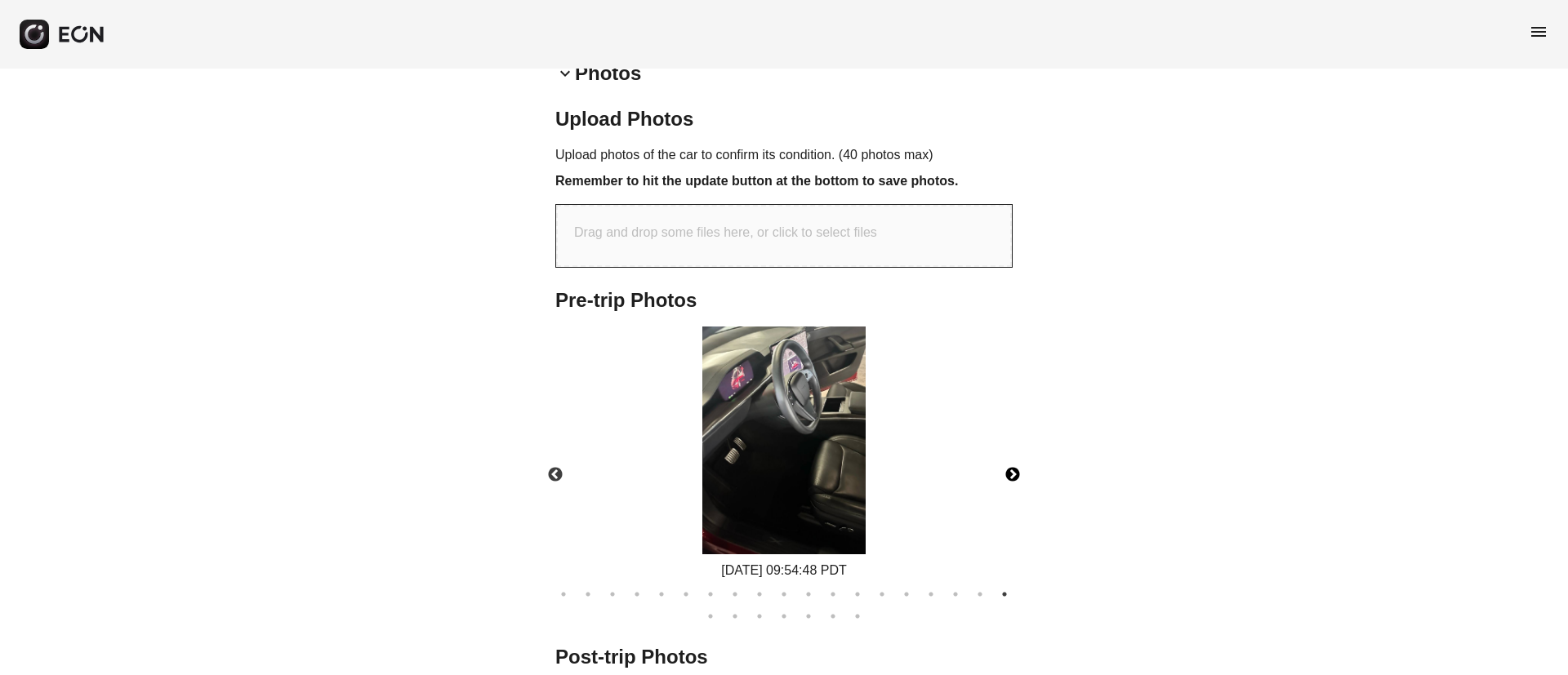
click at [1019, 476] on button "Next" at bounding box center [1012, 475] width 57 height 57
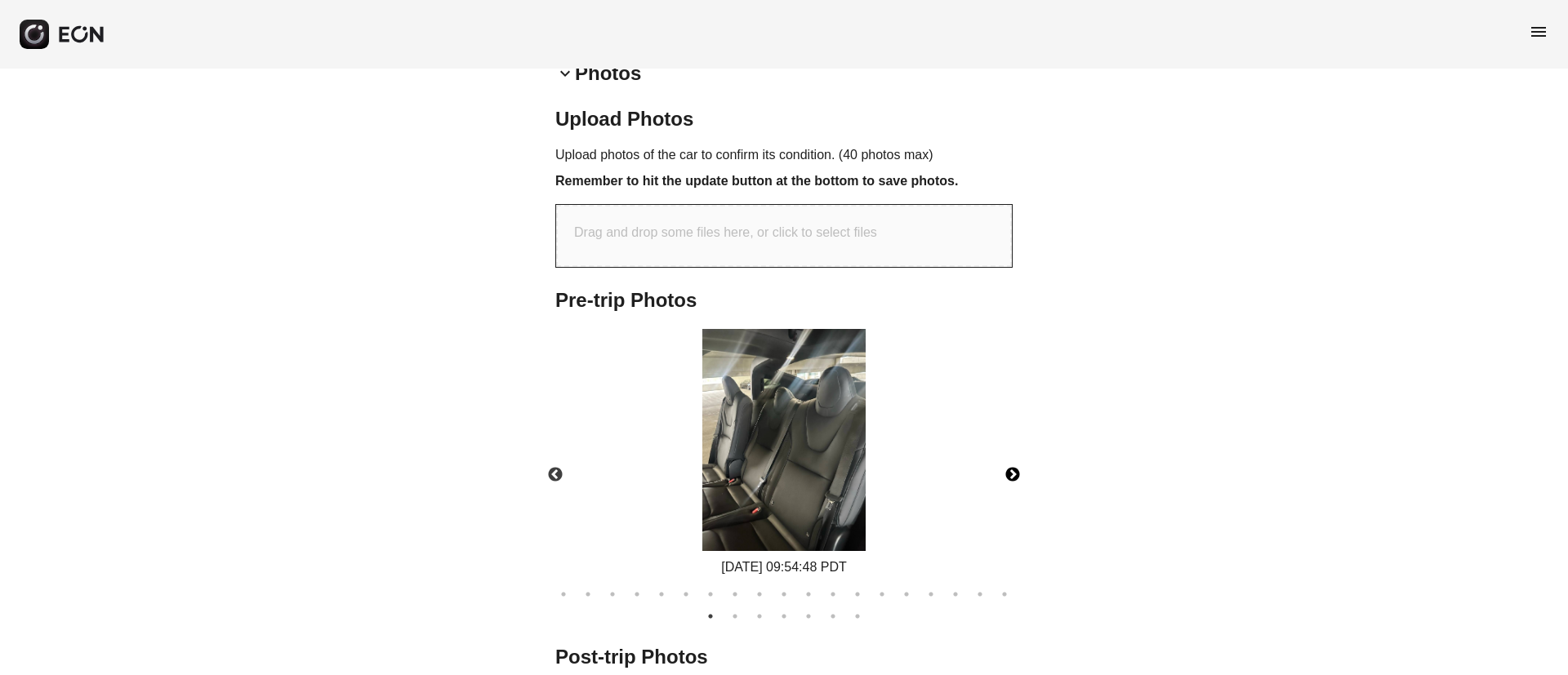
click at [1015, 476] on button "Next" at bounding box center [1012, 475] width 57 height 57
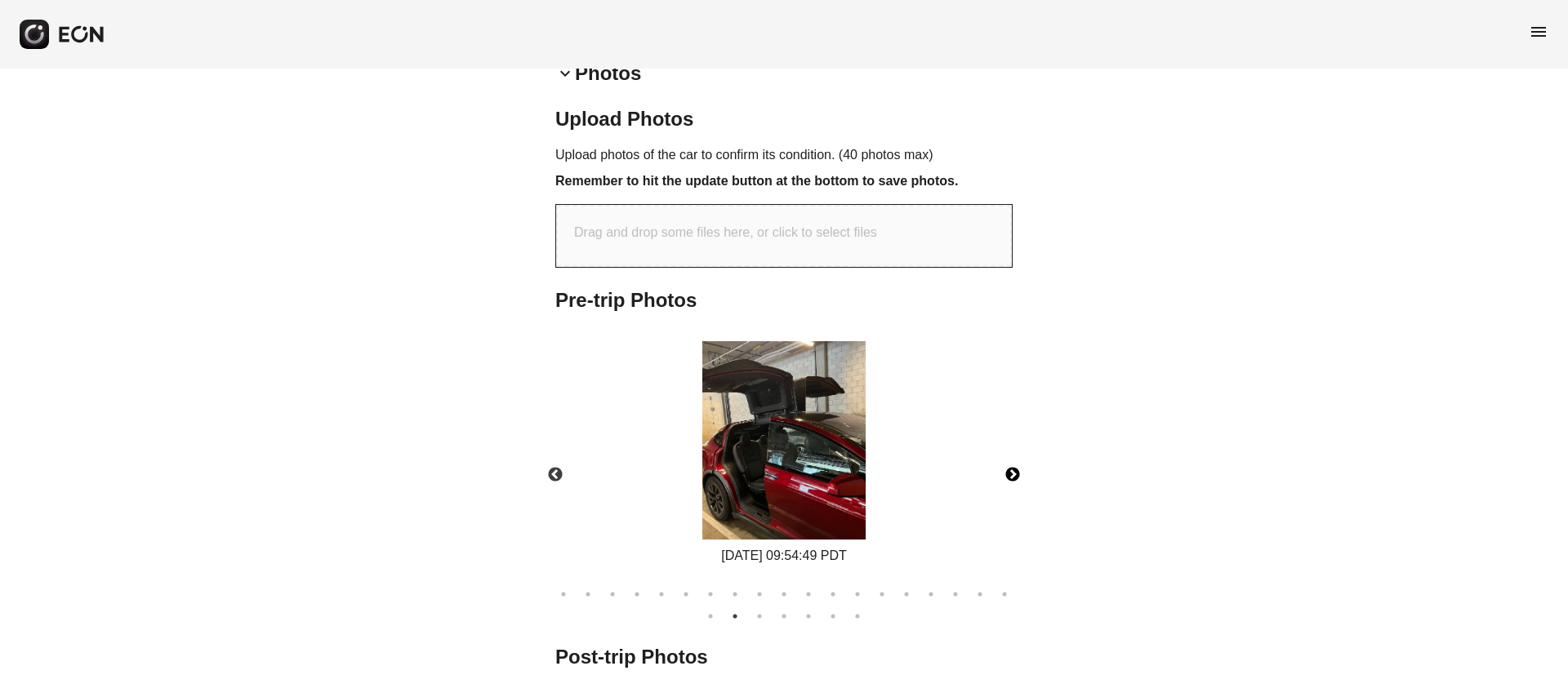
click at [1015, 476] on button "Next" at bounding box center [1012, 475] width 57 height 57
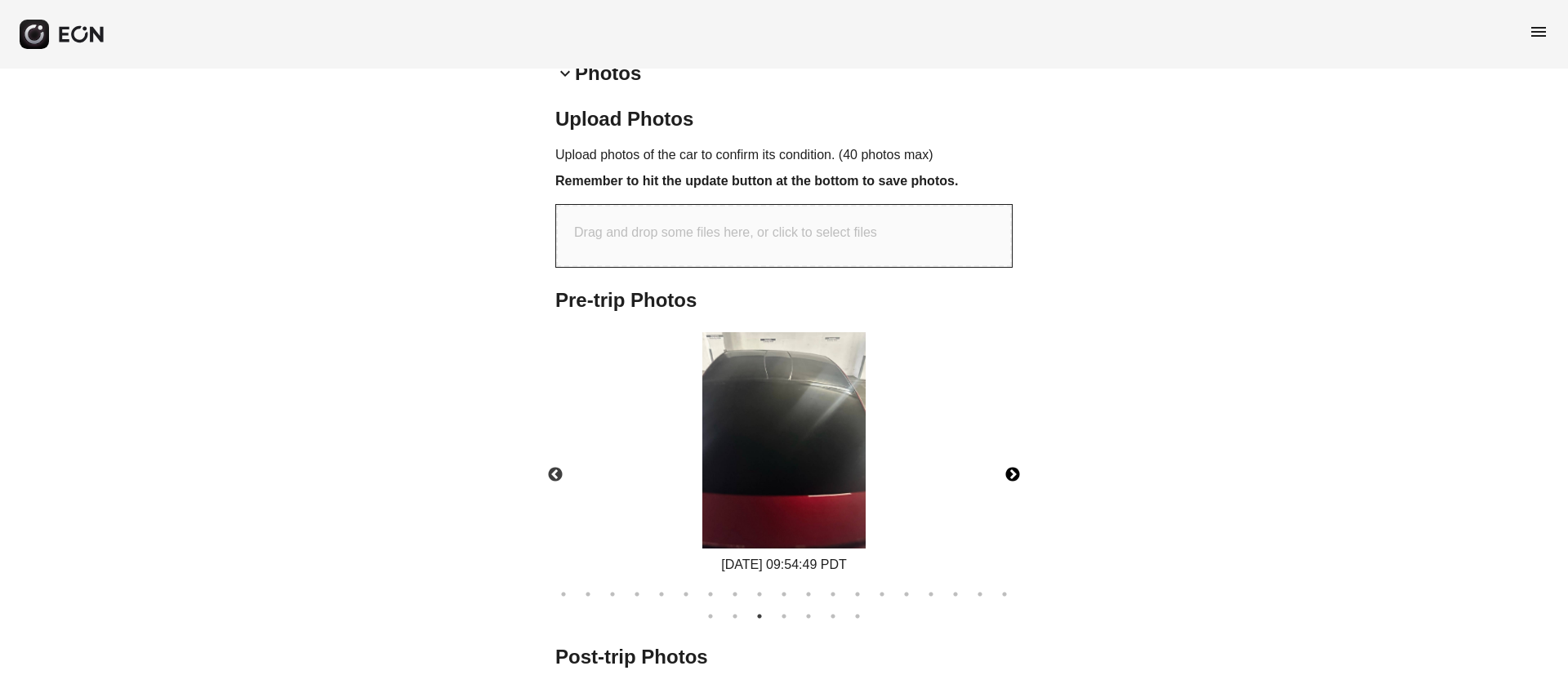
click at [1015, 476] on button "Next" at bounding box center [1012, 475] width 57 height 57
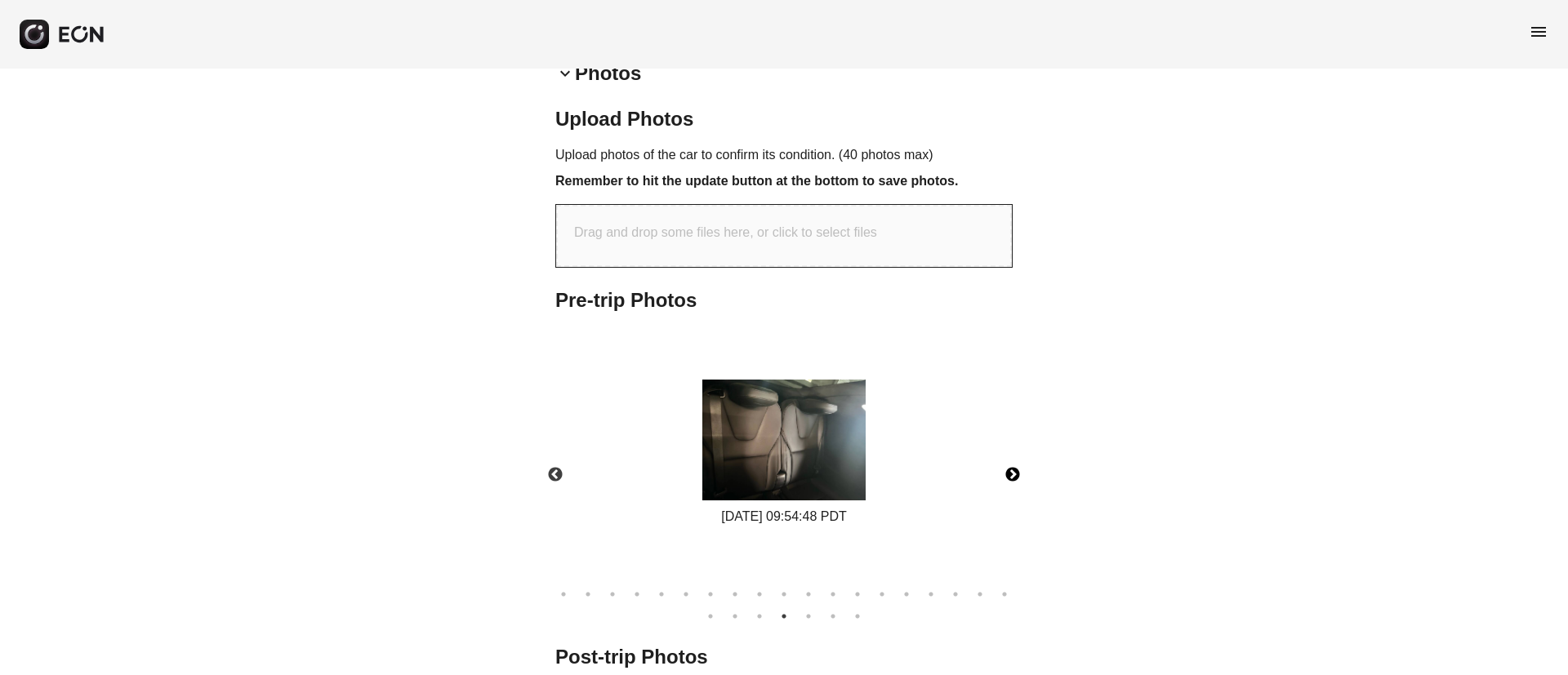
click at [1015, 476] on button "Next" at bounding box center [1012, 475] width 57 height 57
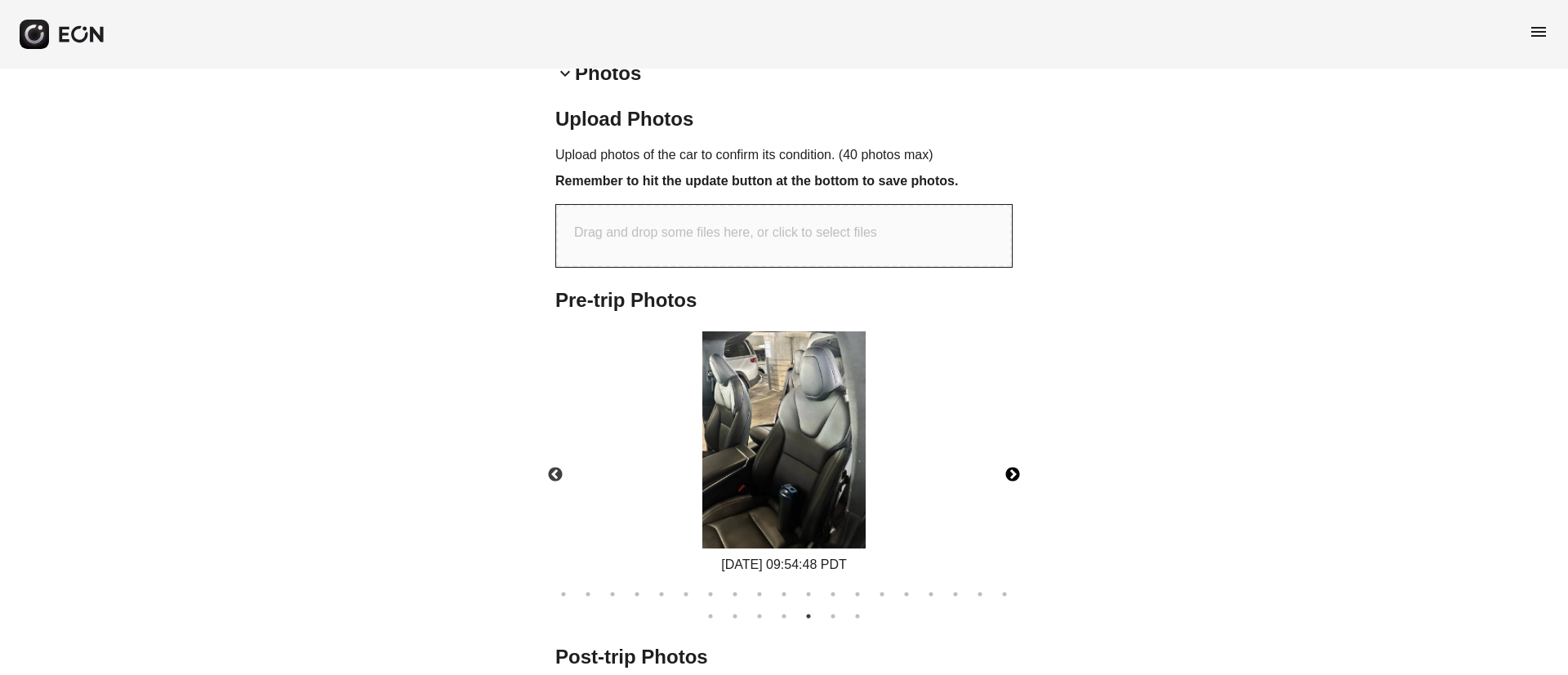
click at [1015, 476] on button "Next" at bounding box center [1012, 475] width 57 height 57
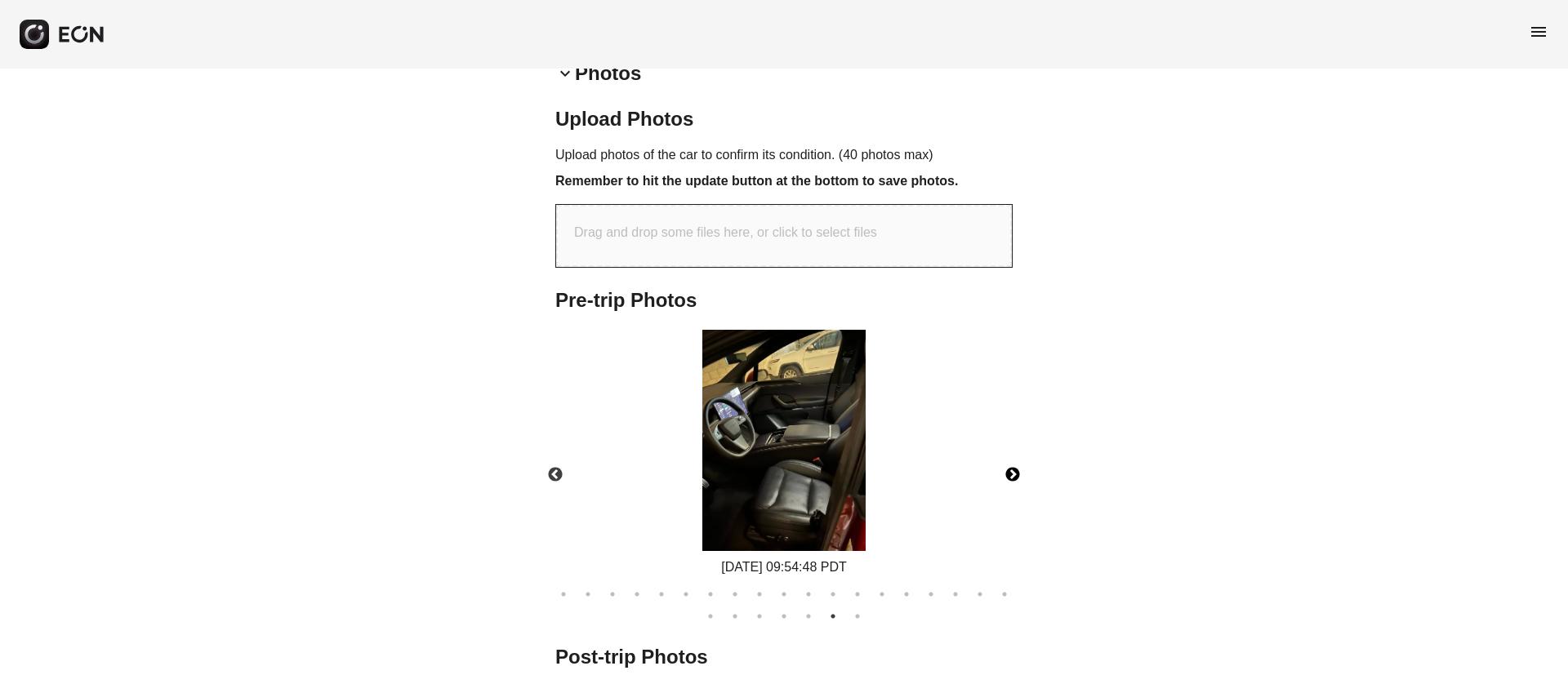
click at [1015, 476] on button "Next" at bounding box center [1012, 475] width 57 height 57
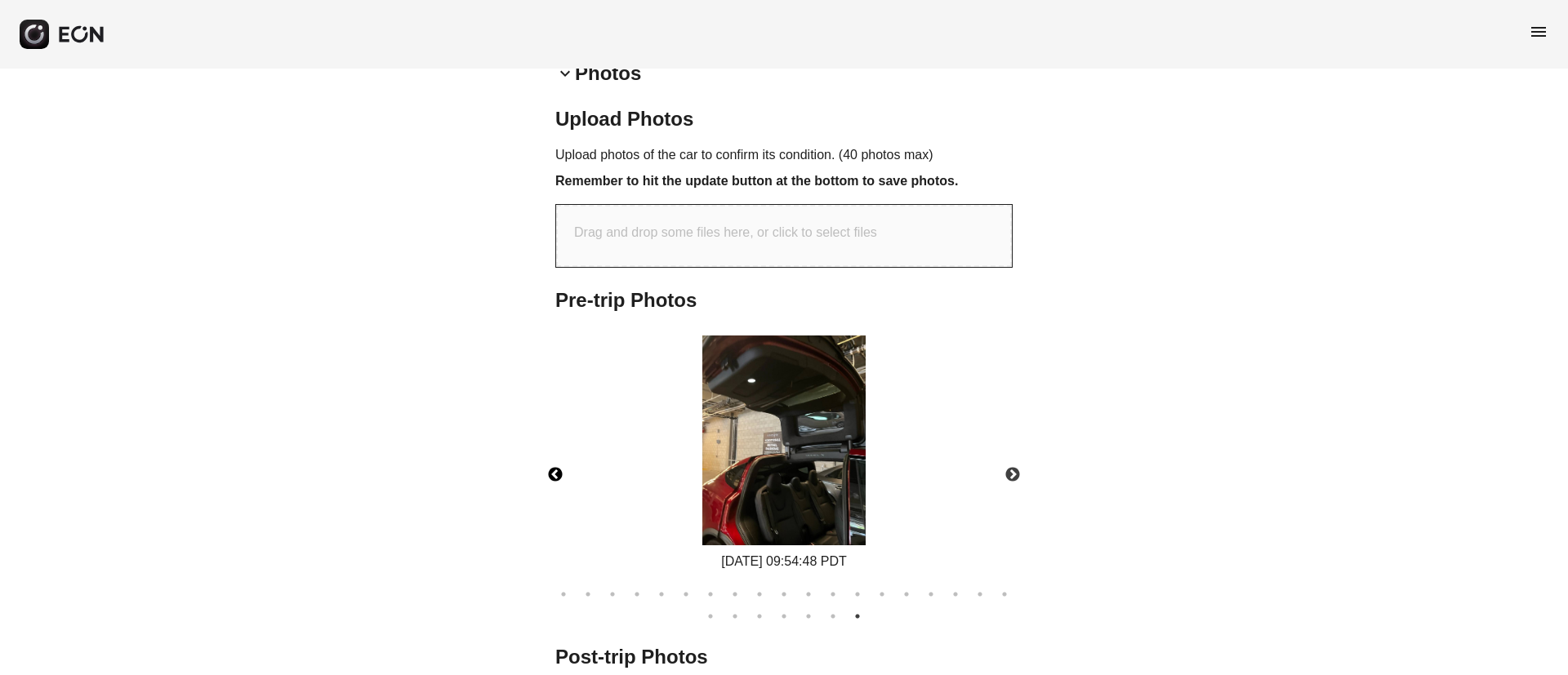
click at [554, 464] on button "Previous" at bounding box center [555, 475] width 57 height 57
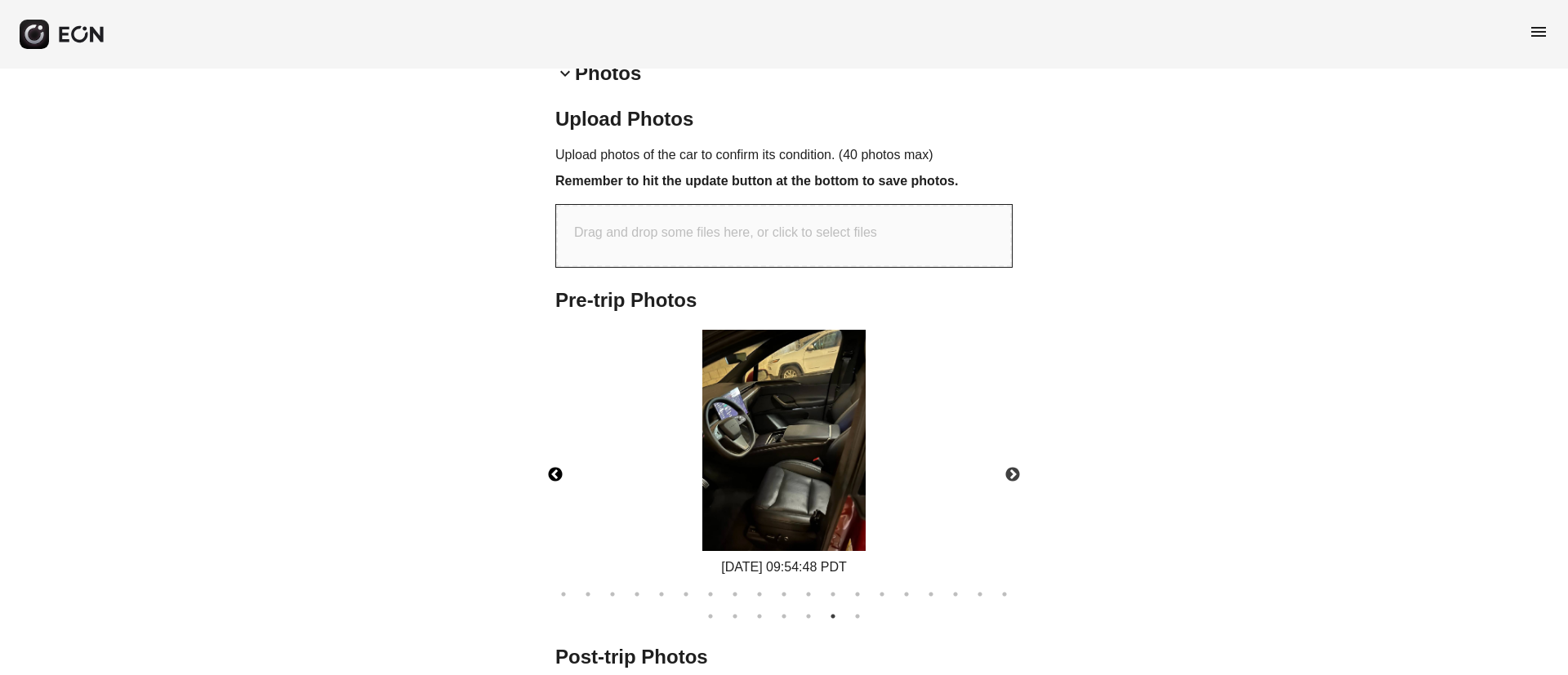
click at [758, 460] on img at bounding box center [784, 440] width 164 height 221
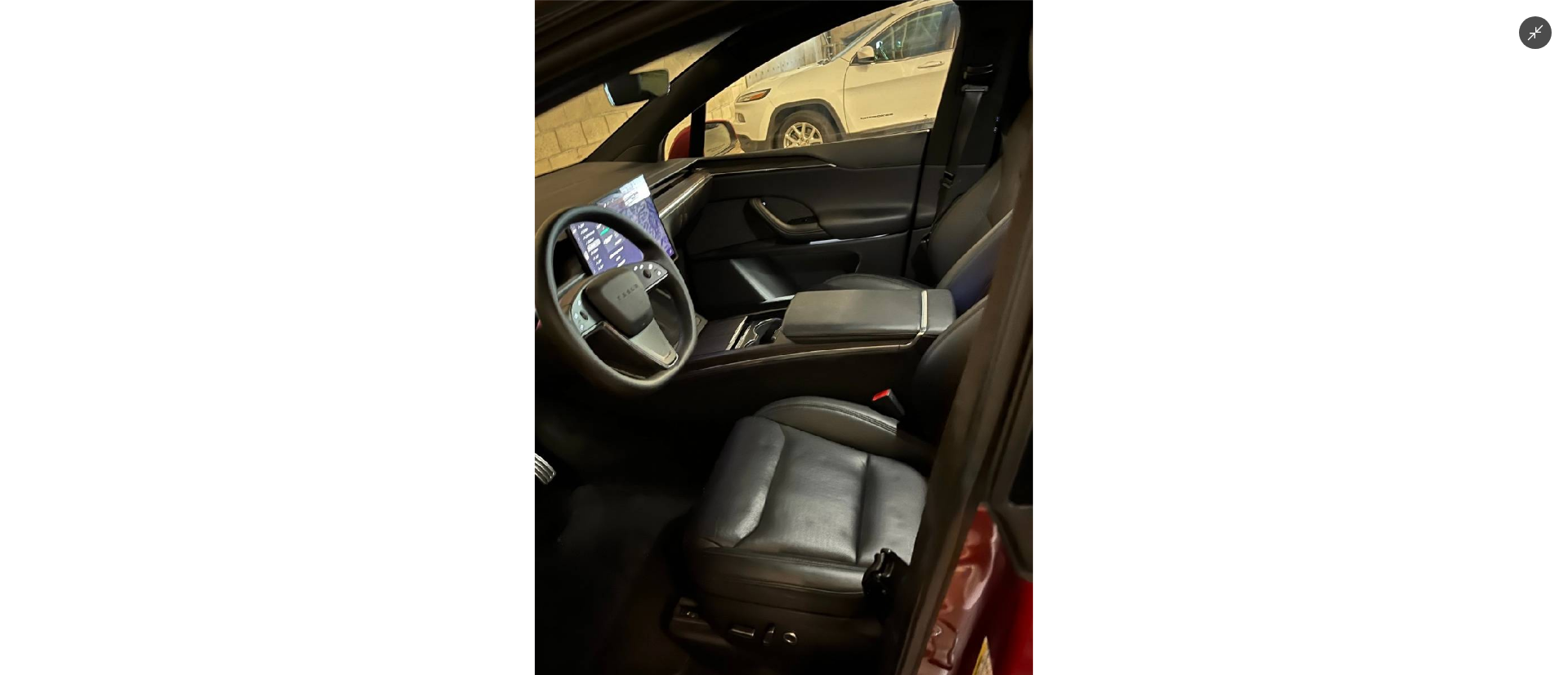
click at [758, 460] on img at bounding box center [784, 338] width 499 height 675
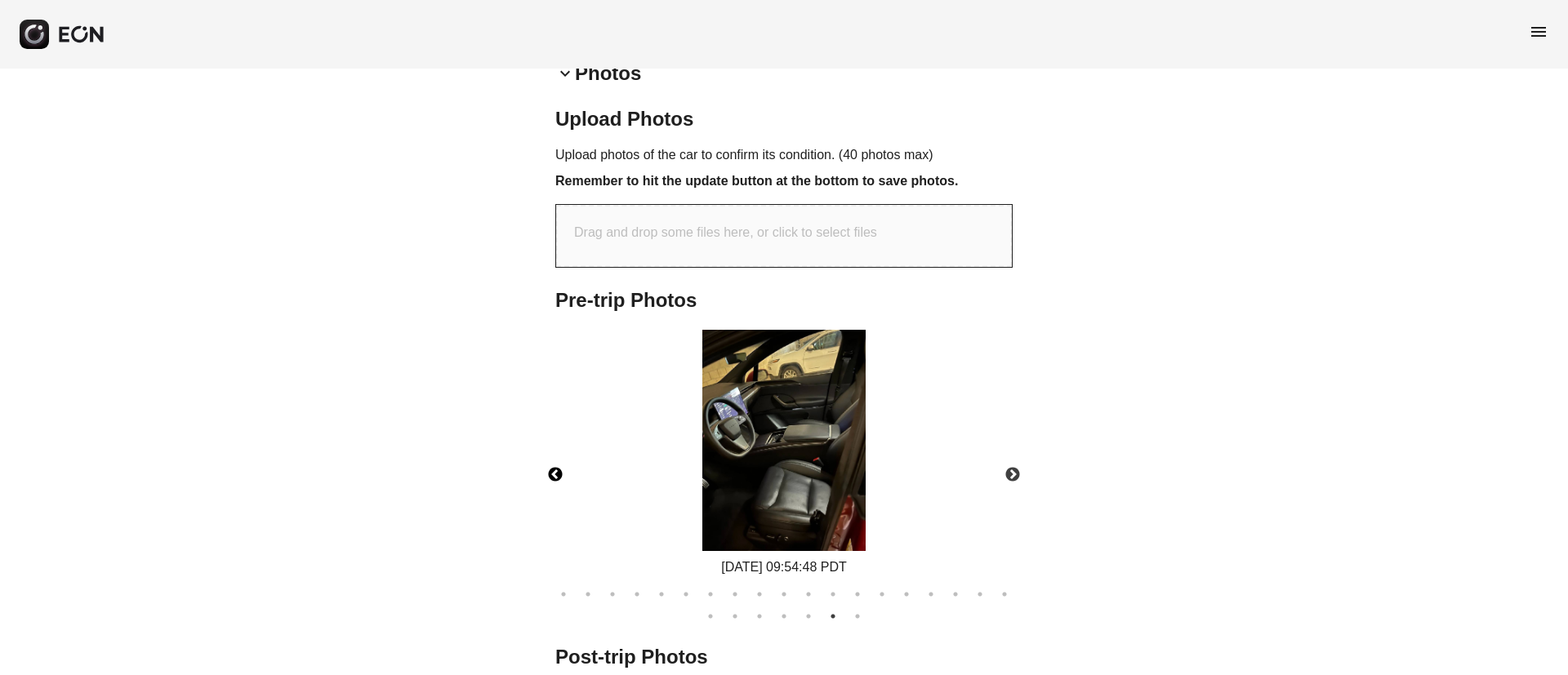
click at [744, 448] on img at bounding box center [784, 440] width 164 height 221
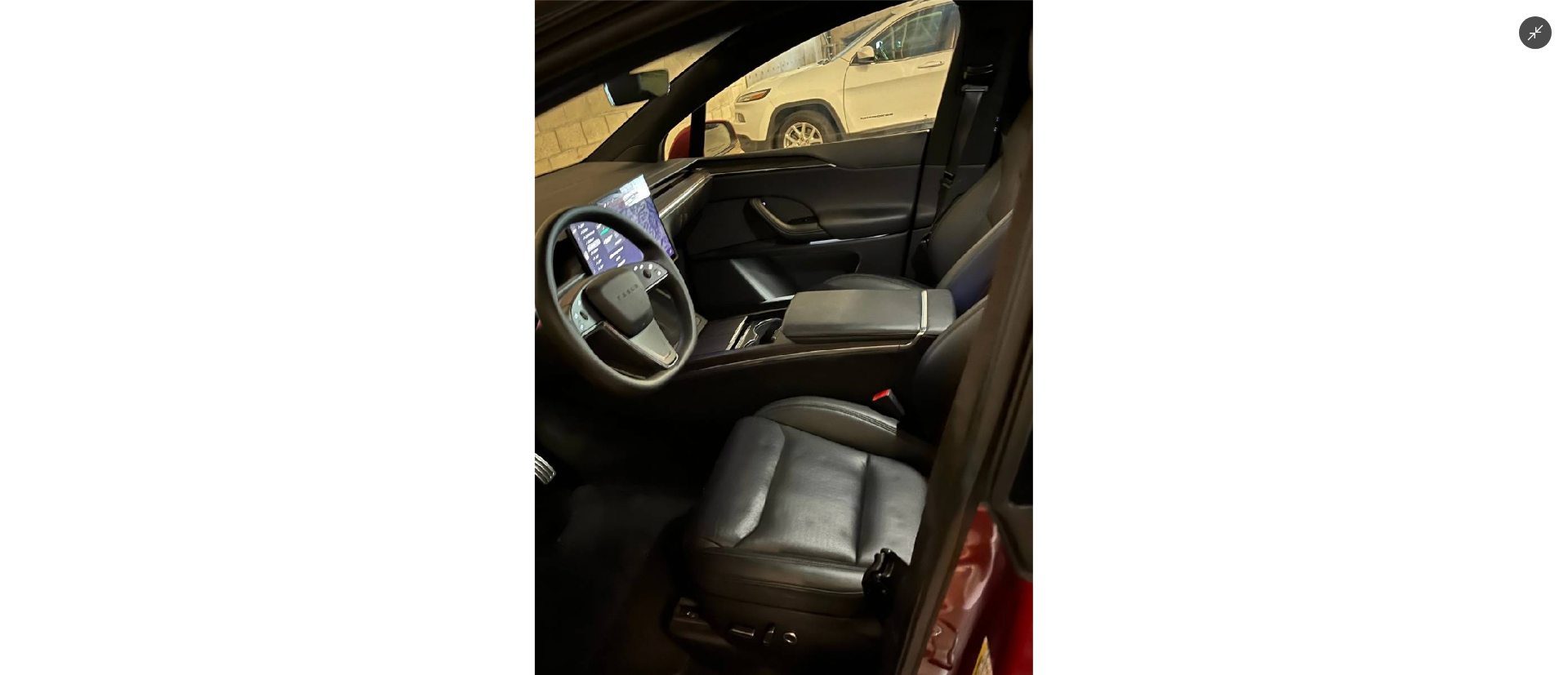
click at [744, 448] on img at bounding box center [784, 338] width 499 height 675
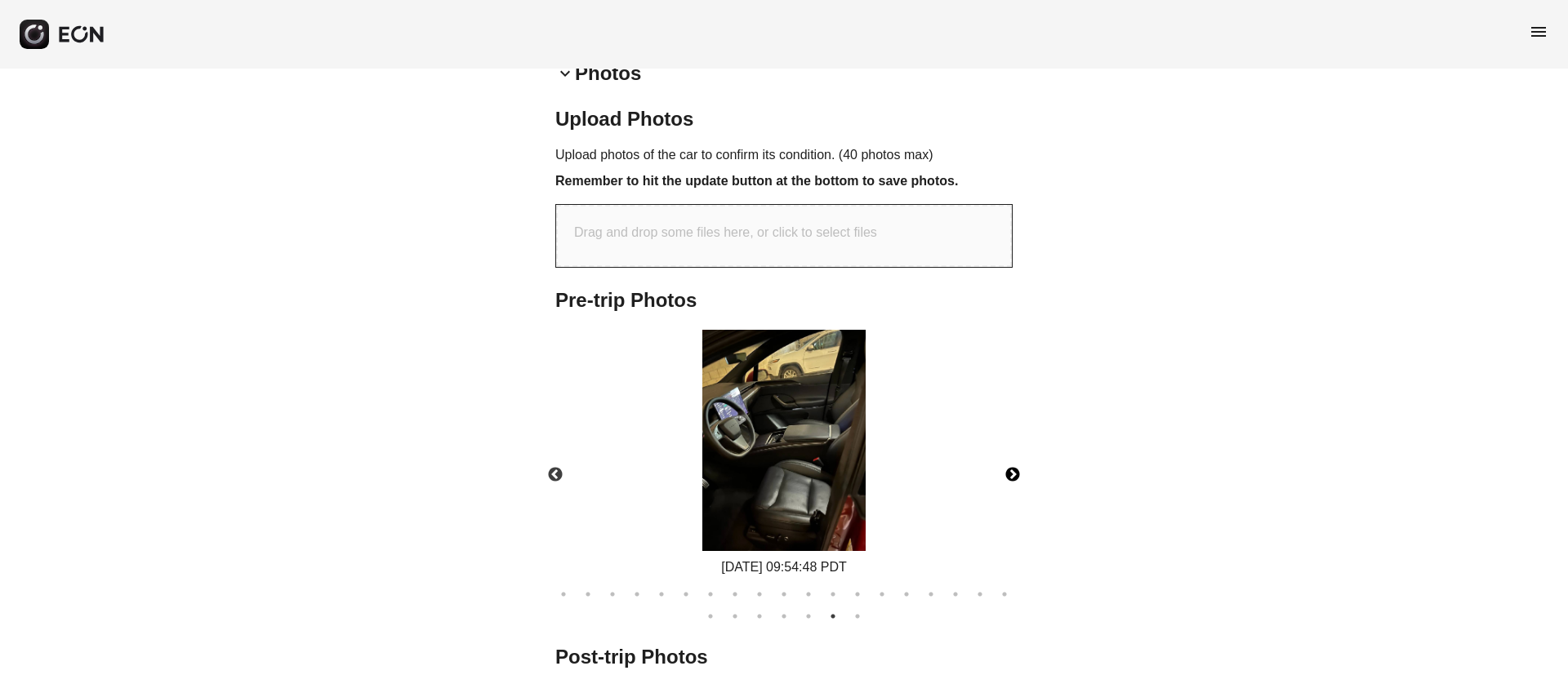
click at [1018, 474] on button "Next" at bounding box center [1012, 475] width 57 height 57
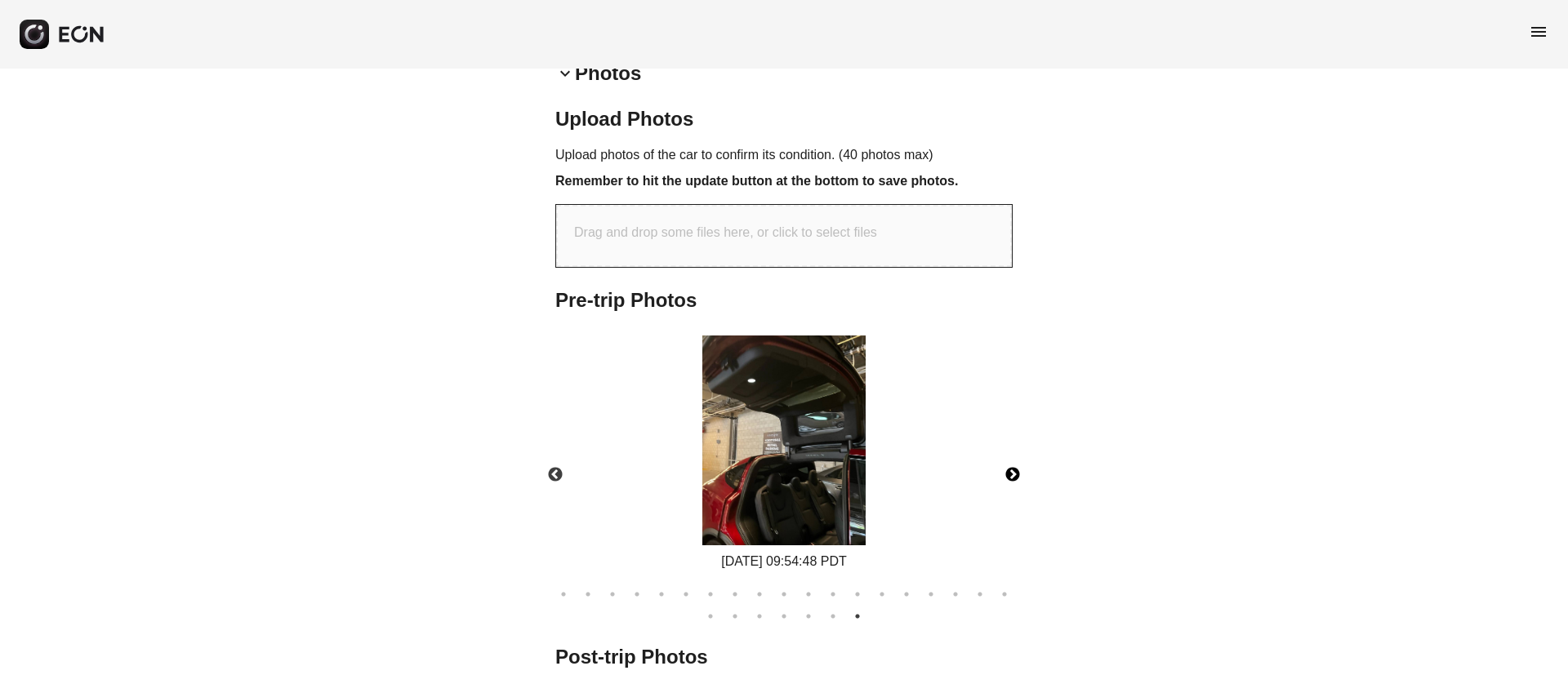
click at [1012, 474] on button "Next" at bounding box center [1012, 475] width 57 height 57
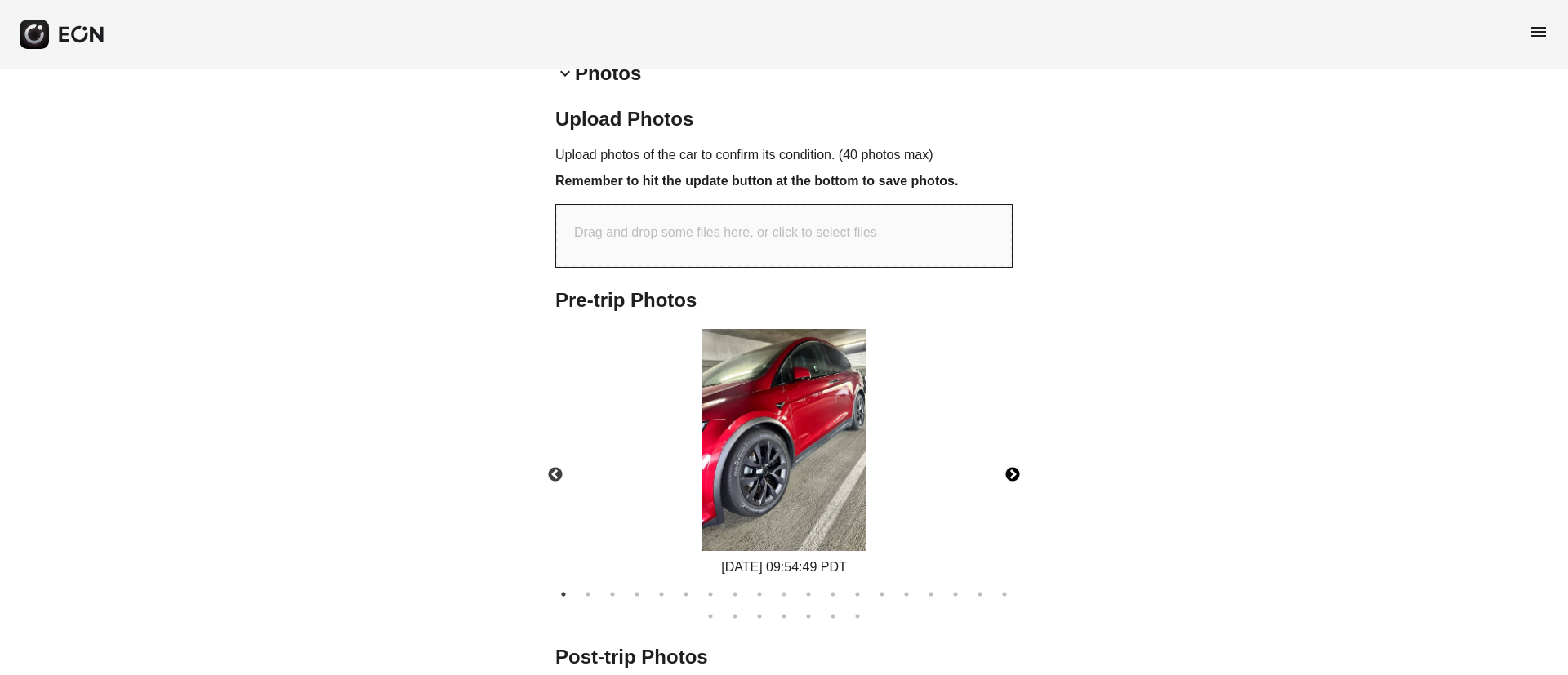
click at [1012, 474] on button "Next" at bounding box center [1012, 475] width 57 height 57
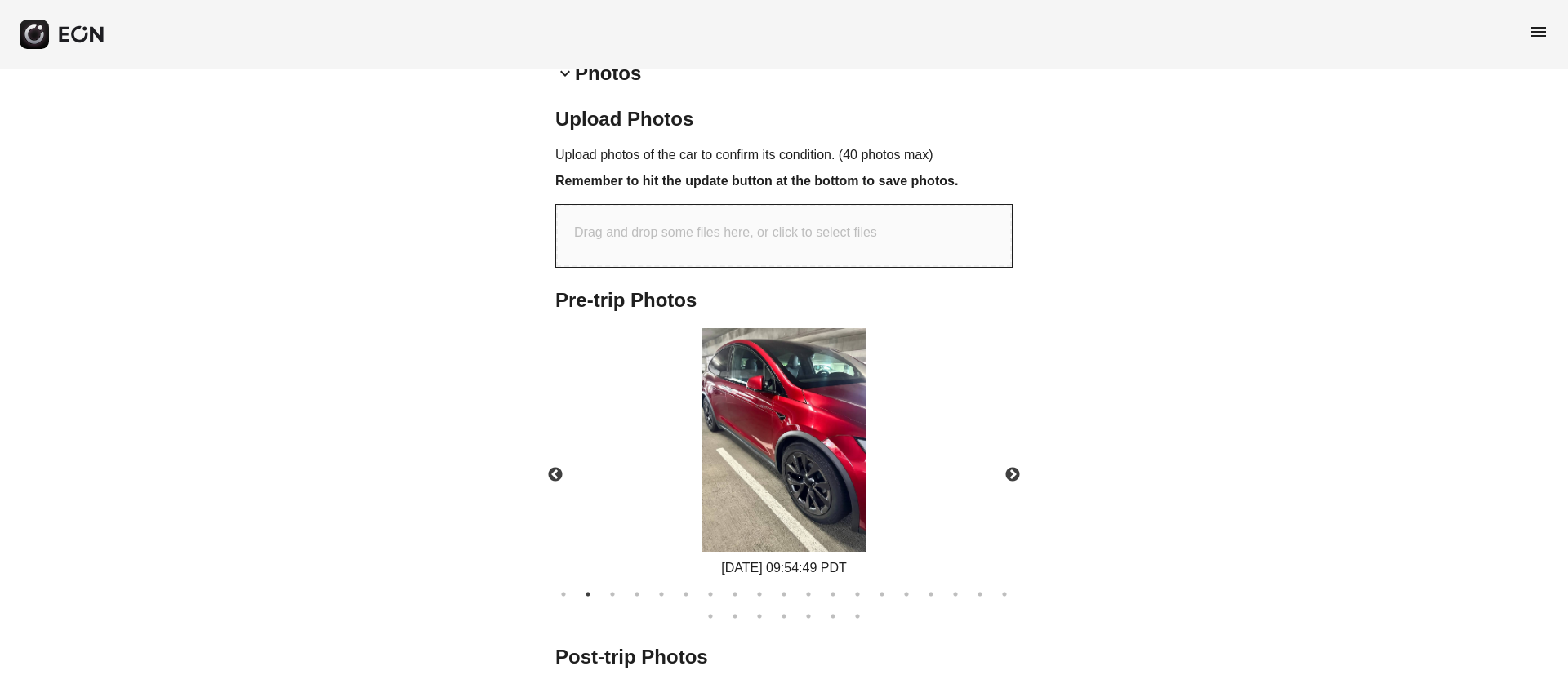
click at [1540, 28] on span "menu" at bounding box center [1538, 31] width 20 height 20
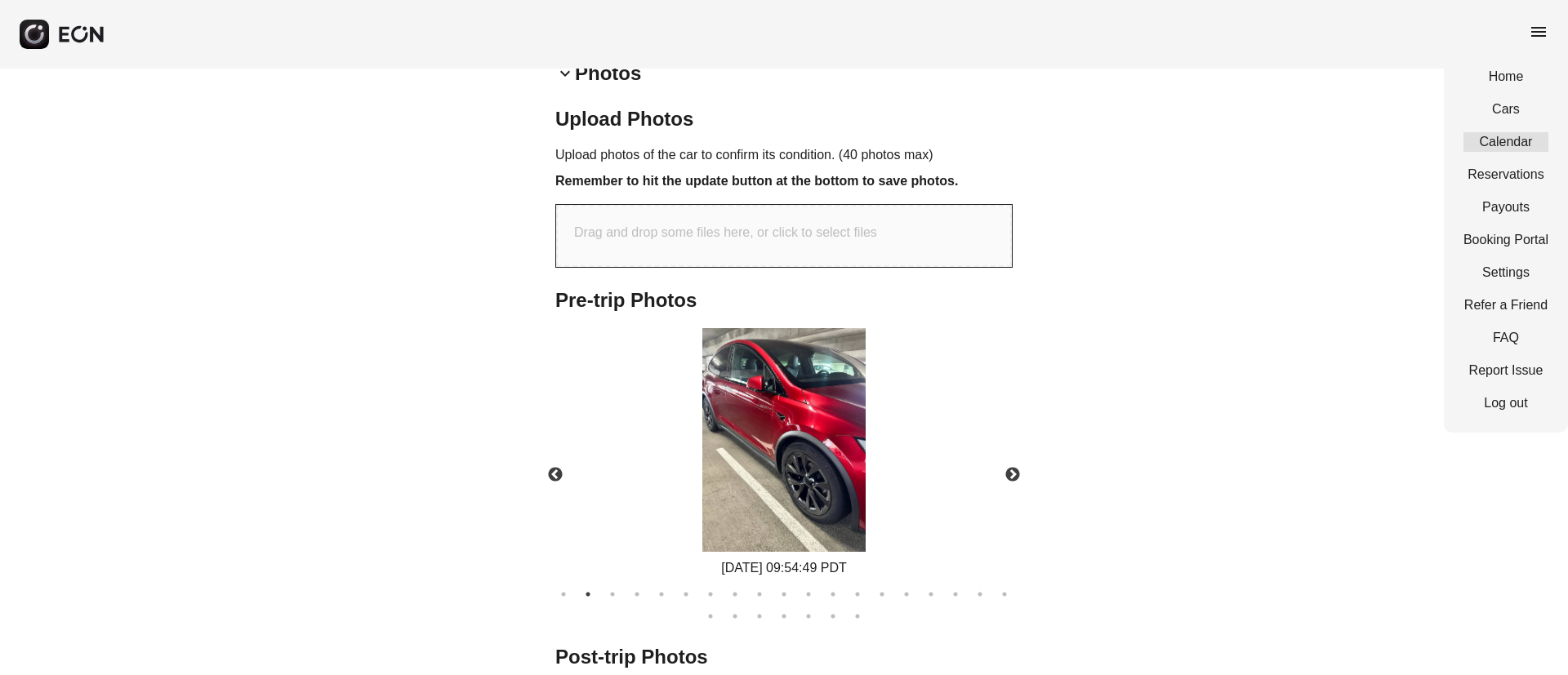
click at [1500, 139] on link "Calendar" at bounding box center [1506, 142] width 85 height 20
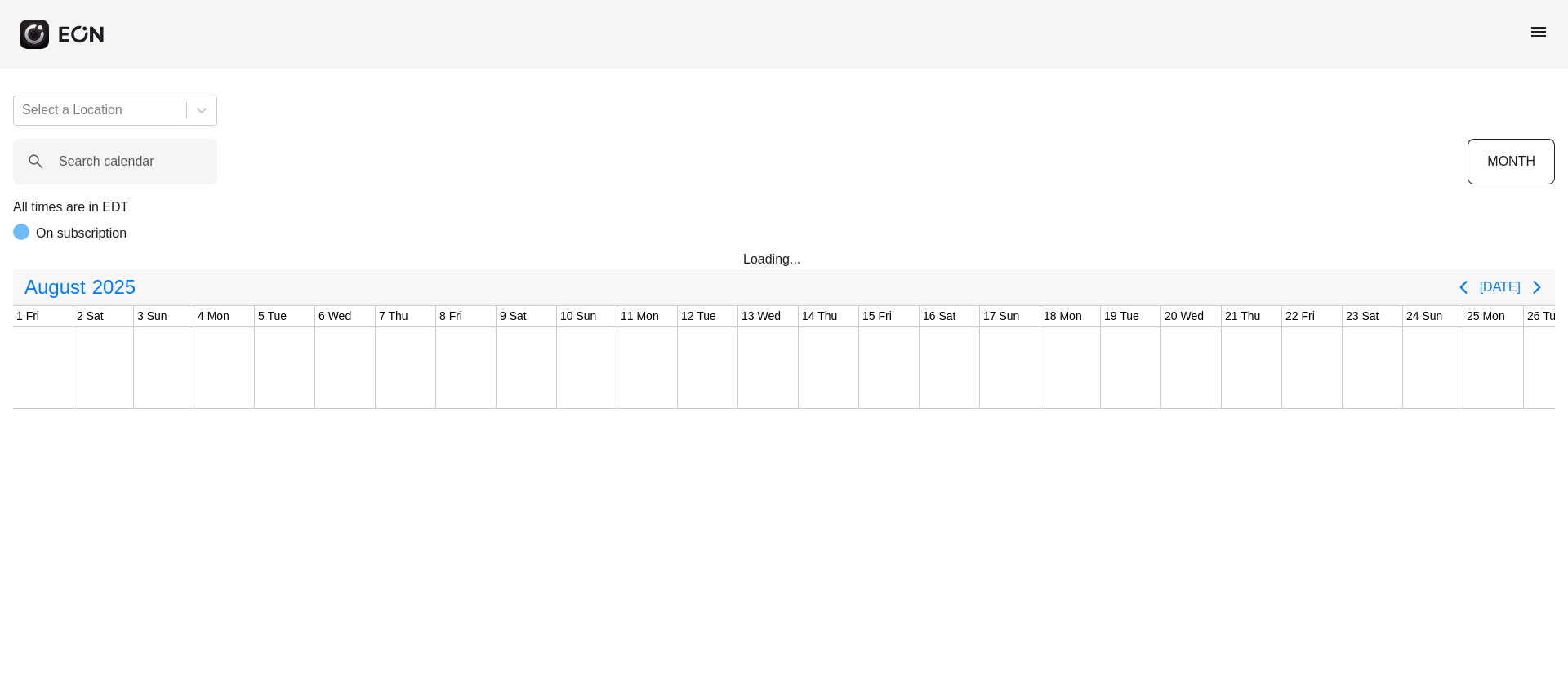
scroll to position [0, 331]
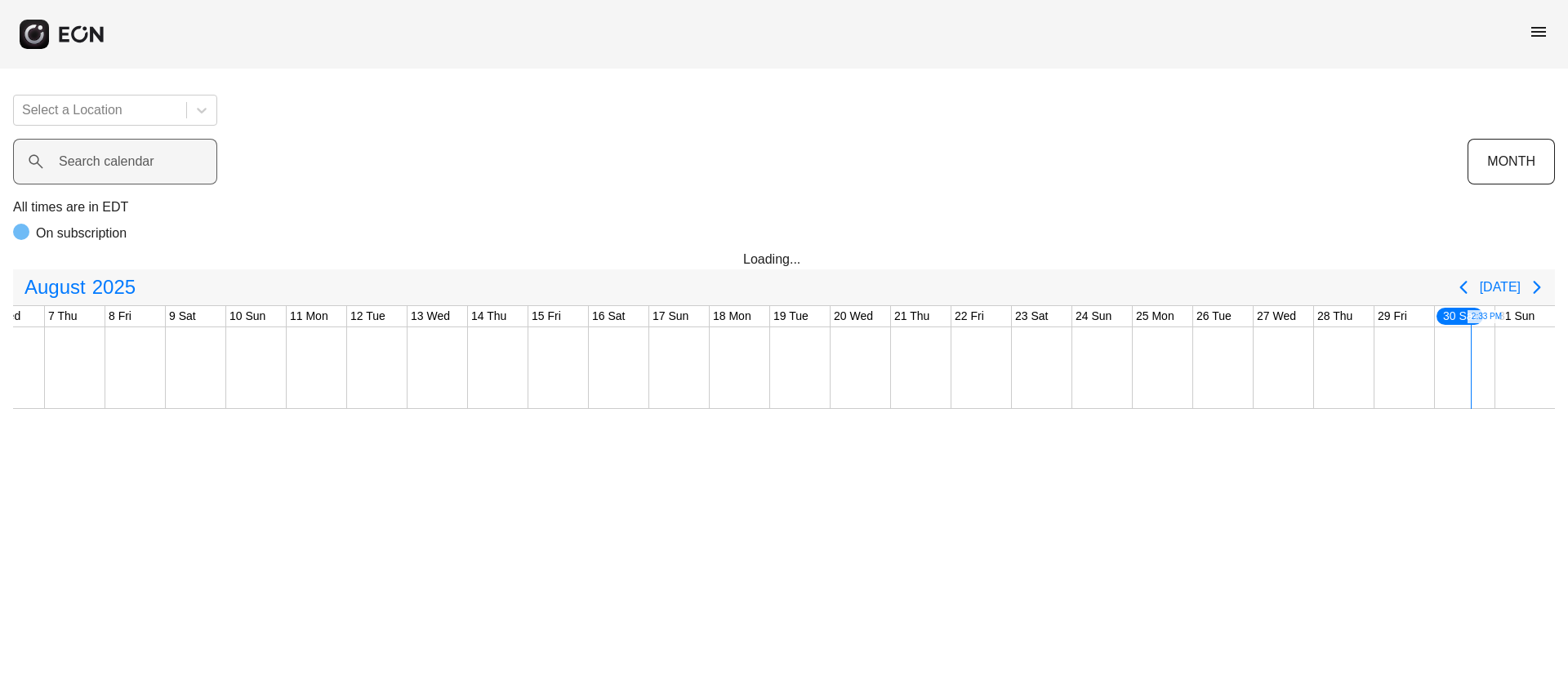
click at [146, 151] on label "Search calendar" at bounding box center [107, 161] width 96 height 20
click at [146, 151] on calendar "Search calendar" at bounding box center [115, 162] width 204 height 46
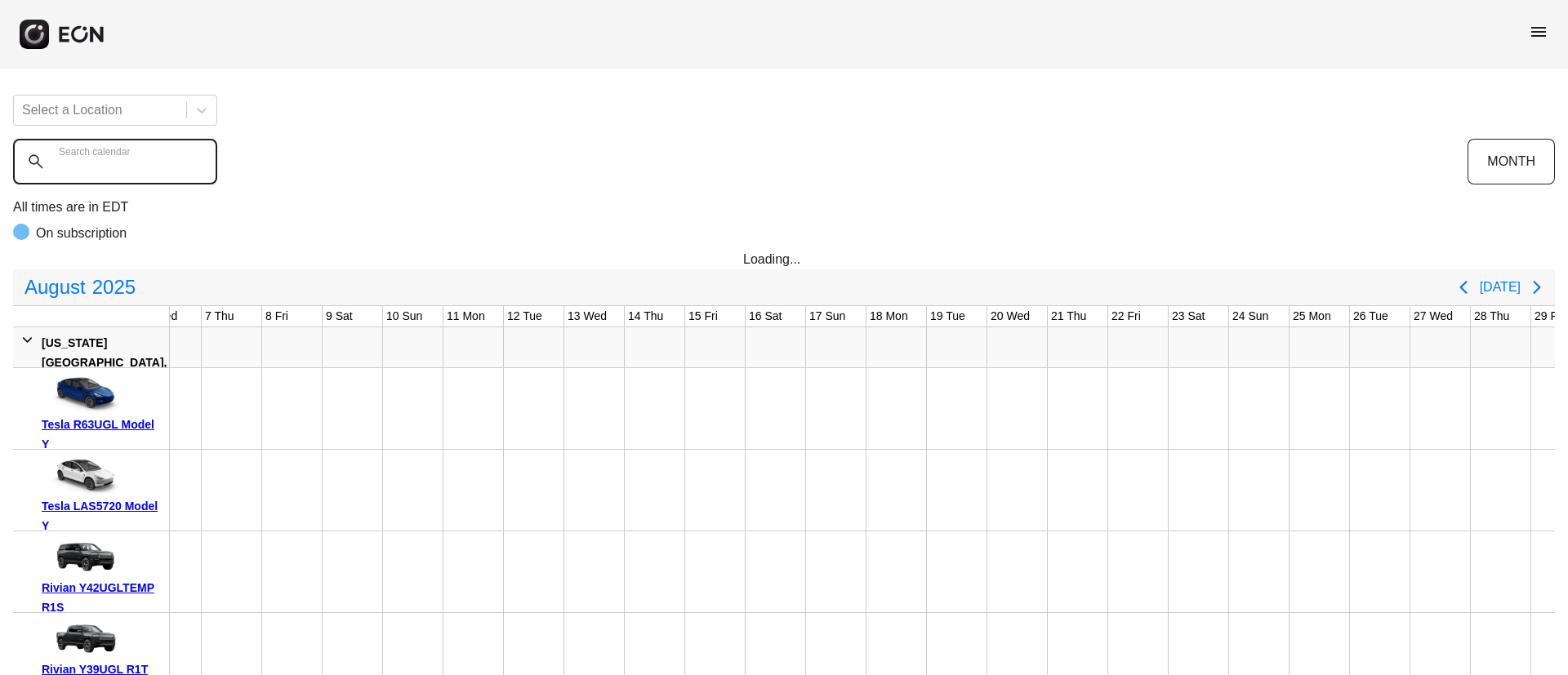
paste calendar "******"
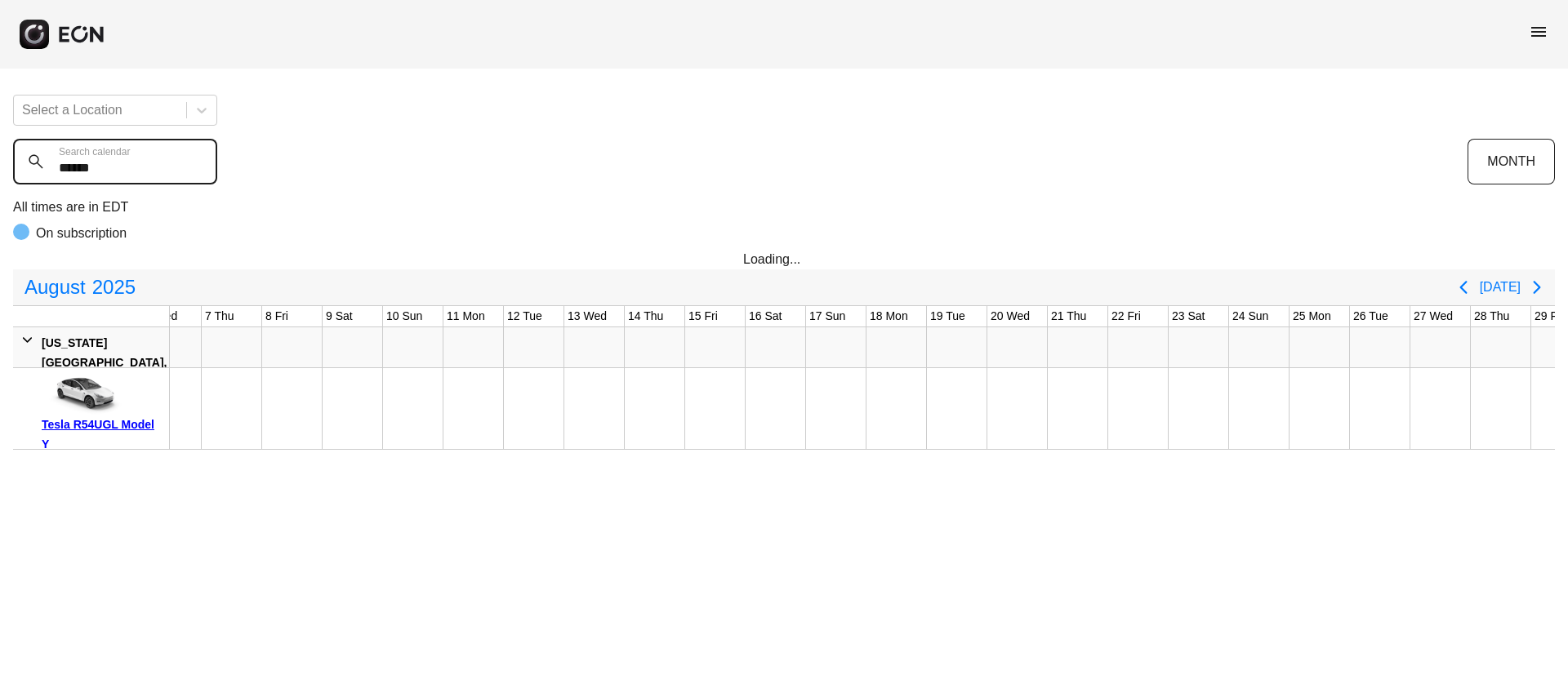
type calendar "******"
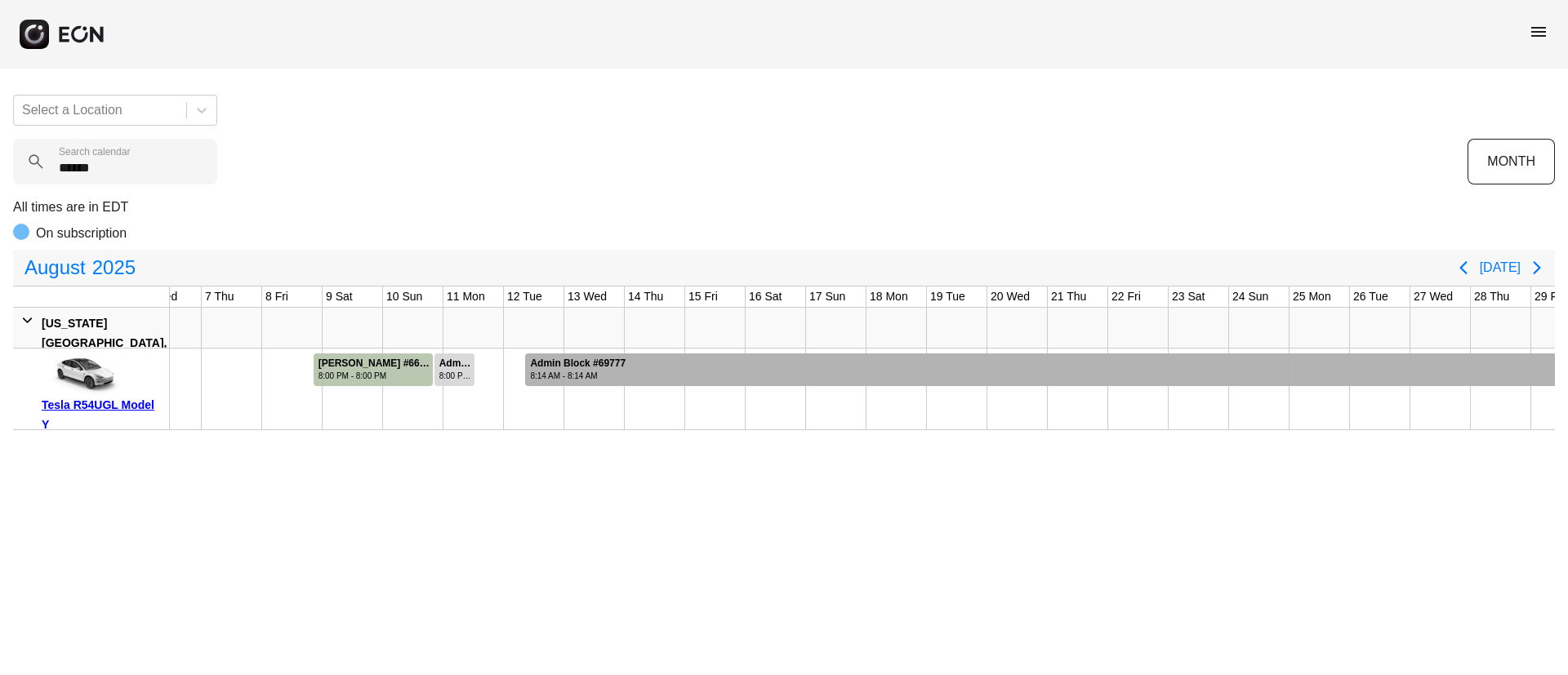
click at [864, 373] on div at bounding box center [1117, 369] width 1186 height 33
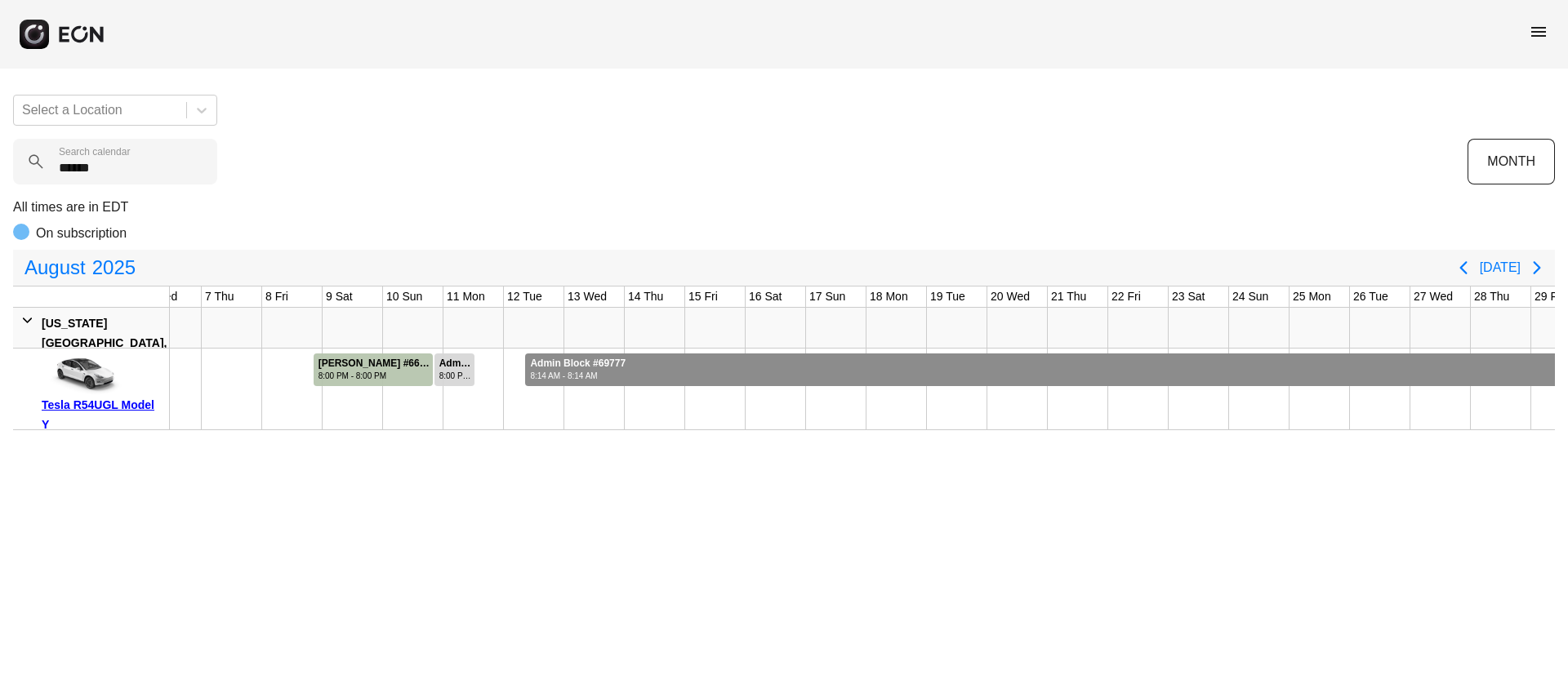
click at [864, 373] on div at bounding box center [1117, 369] width 1186 height 33
click at [808, 357] on div at bounding box center [1117, 369] width 1186 height 33
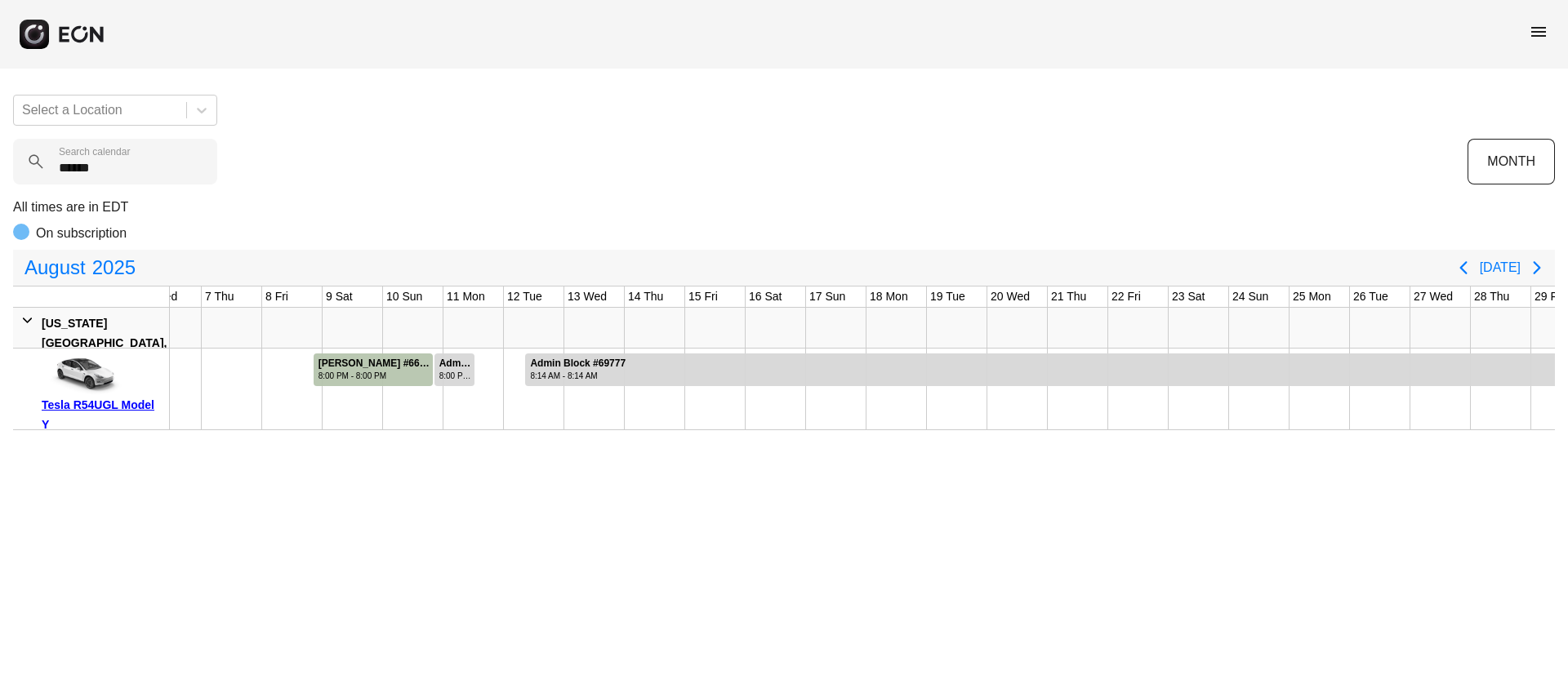
click at [1544, 34] on span "menu" at bounding box center [1538, 31] width 20 height 20
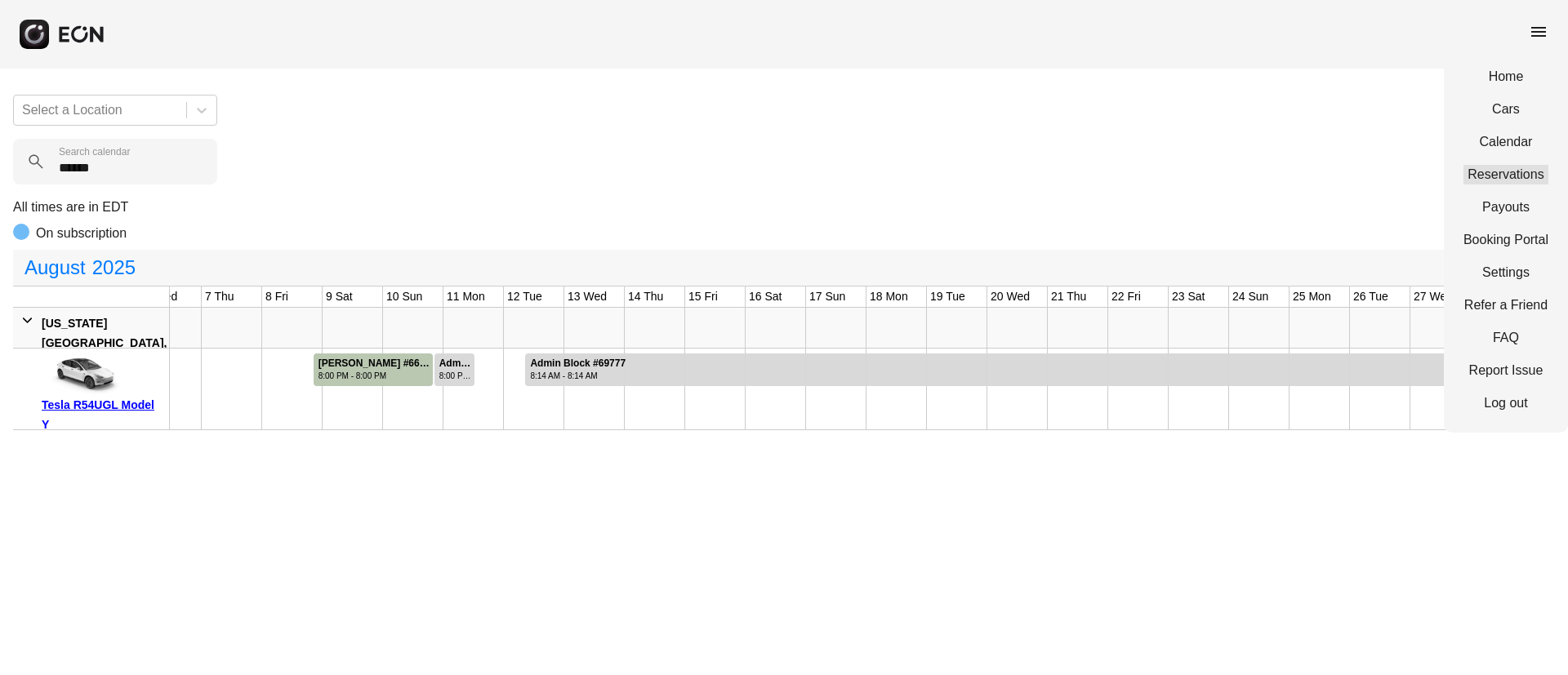
click at [1492, 168] on link "Reservations" at bounding box center [1506, 174] width 85 height 20
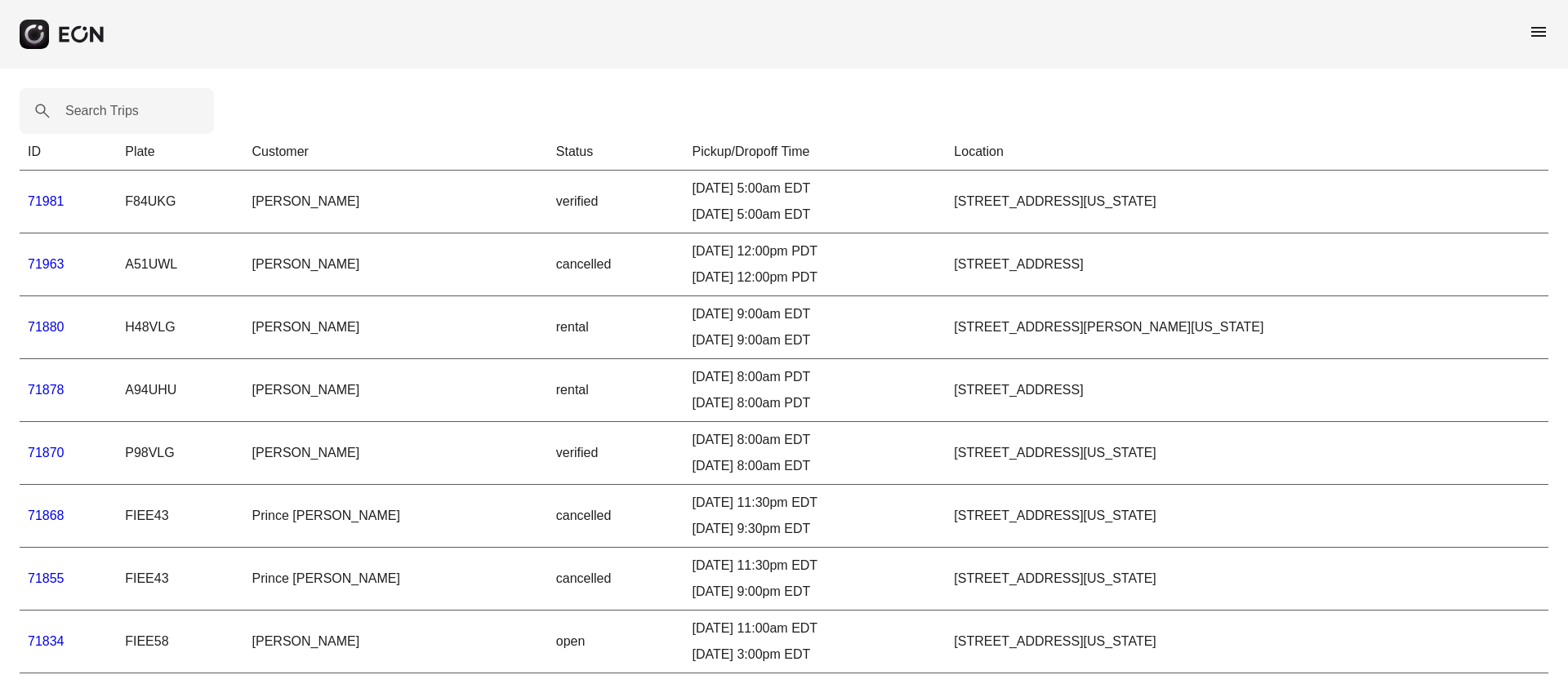
click at [95, 108] on label "Search Trips" at bounding box center [102, 111] width 73 height 20
click at [95, 108] on Trips "Search Trips" at bounding box center [117, 111] width 195 height 46
paste Trips "*****"
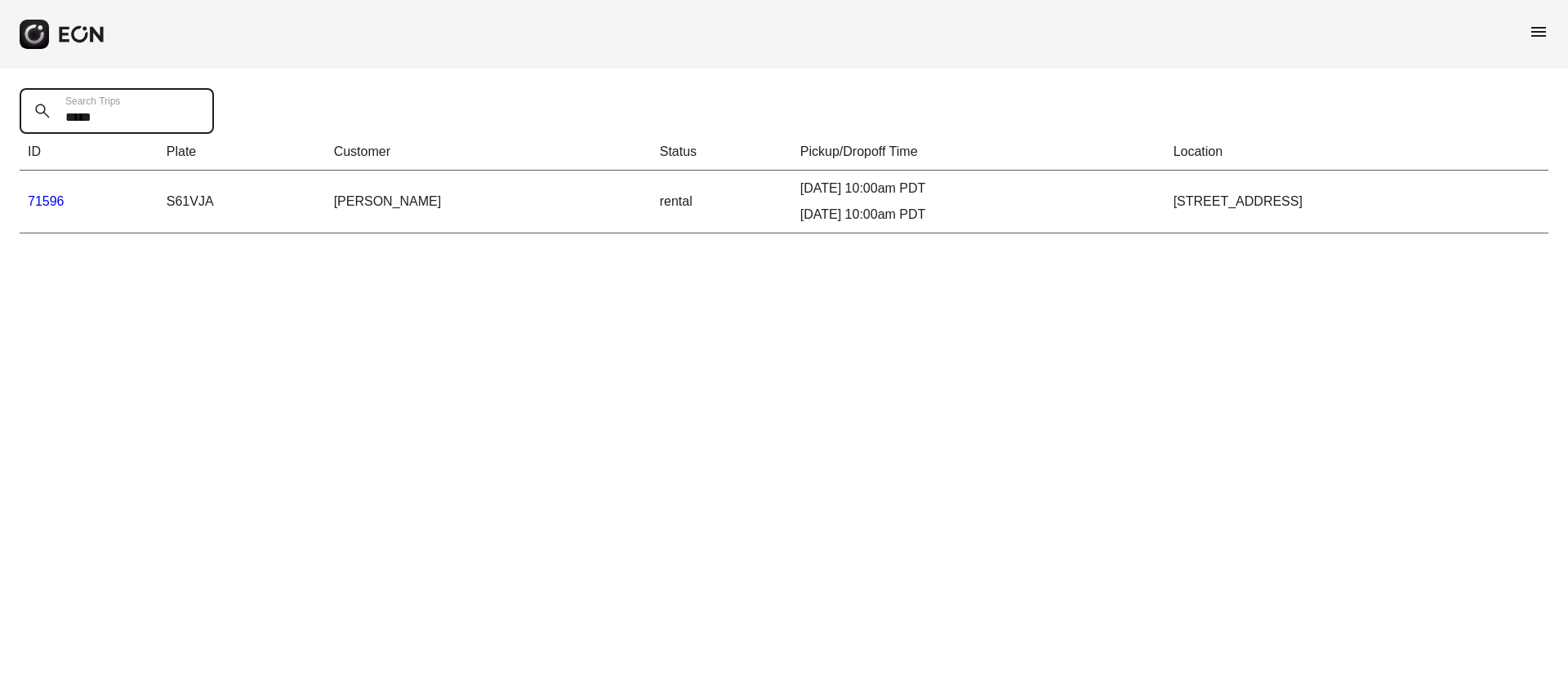
type Trips "*****"
click at [53, 204] on link "71596" at bounding box center [46, 201] width 37 height 14
